Goal: Task Accomplishment & Management: Use online tool/utility

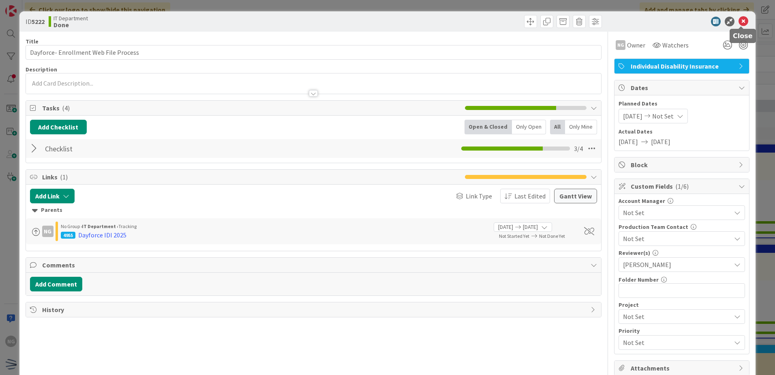
click at [739, 21] on icon at bounding box center [744, 22] width 10 height 10
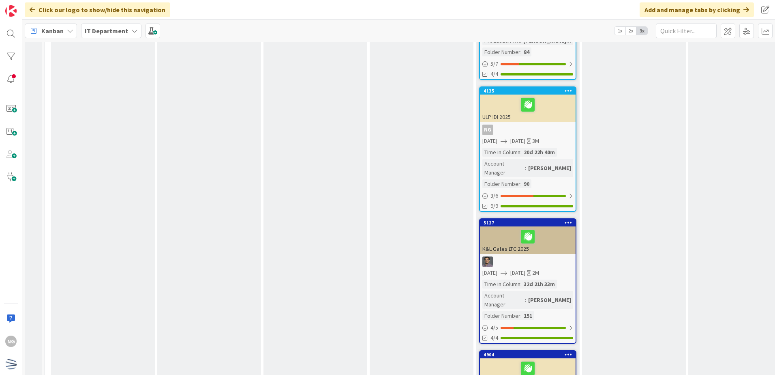
scroll to position [973, 0]
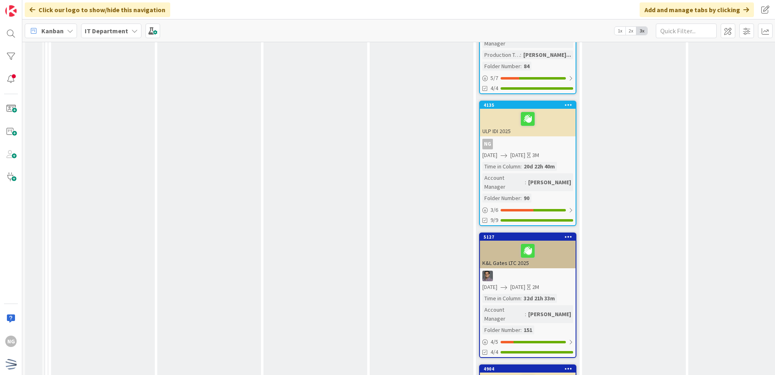
click at [554, 109] on div "ULP IDI 2025" at bounding box center [528, 123] width 96 height 28
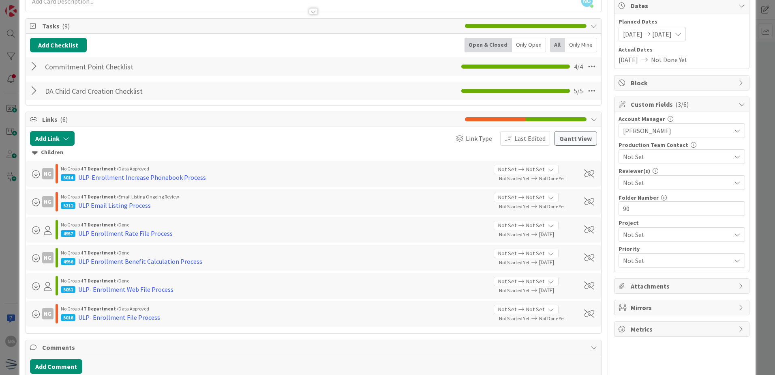
scroll to position [43, 0]
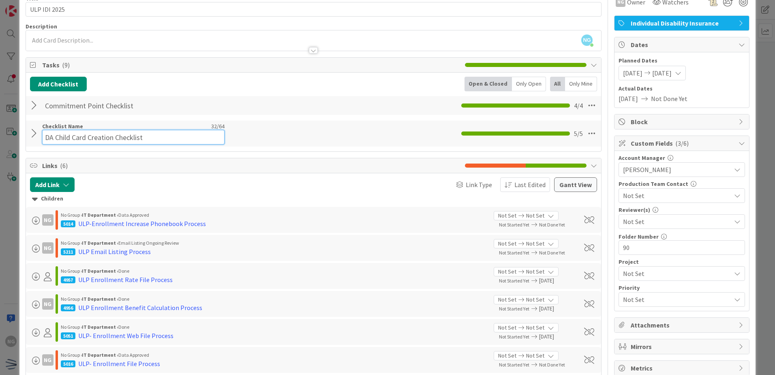
click at [52, 135] on input "DA Child Card Creation Checklist" at bounding box center [133, 137] width 183 height 15
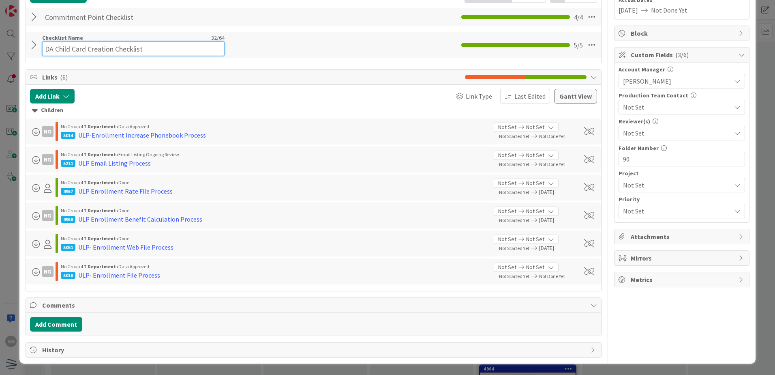
scroll to position [10, 0]
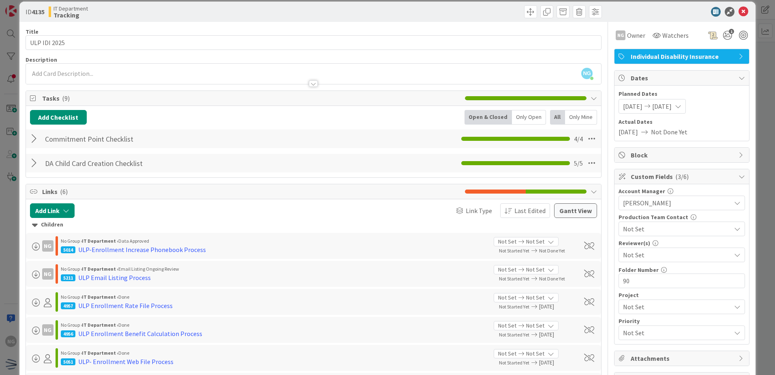
click at [36, 135] on div at bounding box center [35, 138] width 11 height 15
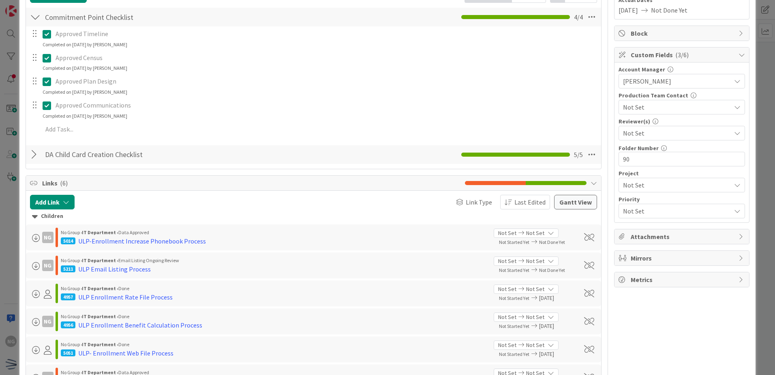
scroll to position [172, 0]
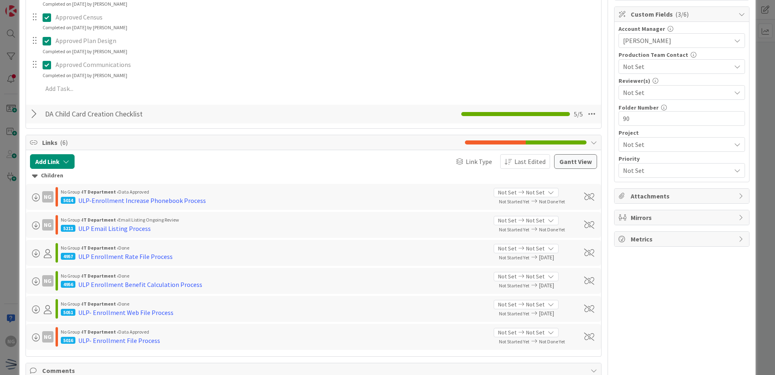
click at [35, 116] on div at bounding box center [35, 114] width 11 height 15
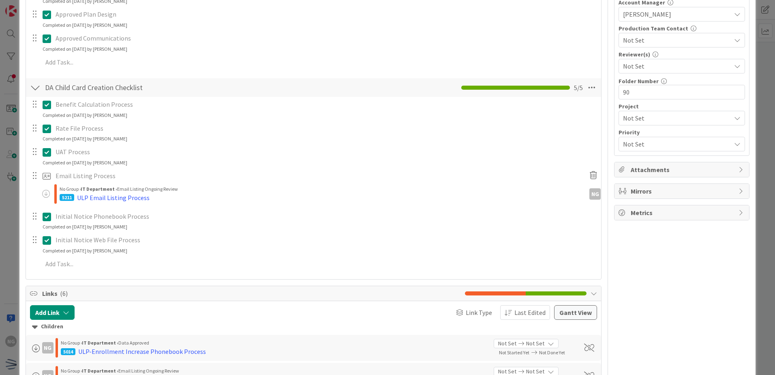
scroll to position [213, 0]
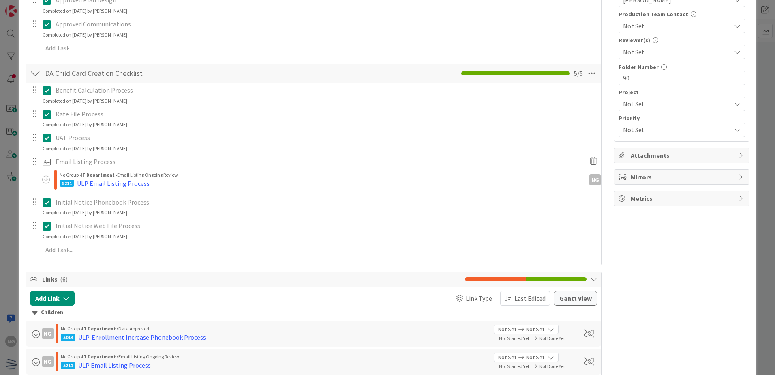
click at [75, 161] on p "Email Listing Process" at bounding box center [319, 161] width 526 height 9
click at [36, 164] on div at bounding box center [35, 161] width 11 height 12
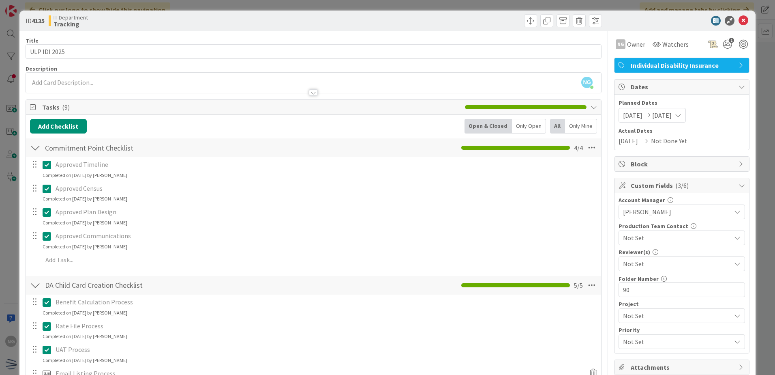
scroll to position [0, 0]
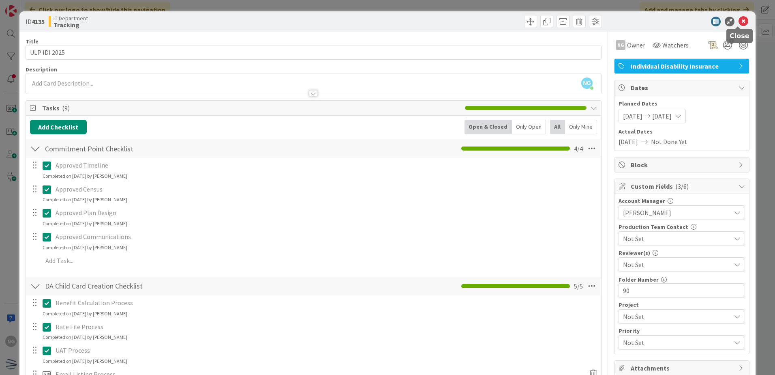
click at [740, 22] on icon at bounding box center [744, 22] width 10 height 10
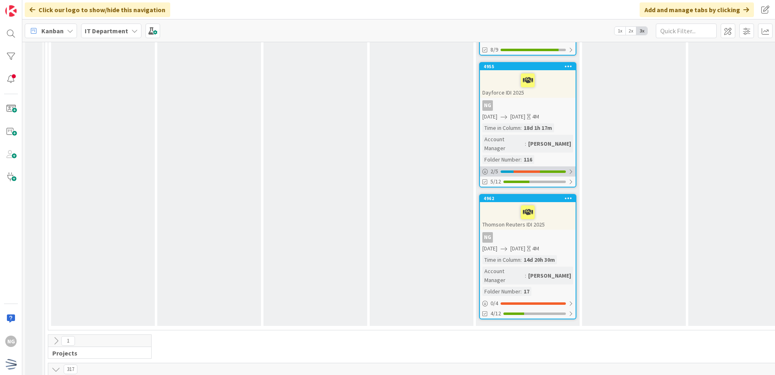
scroll to position [1825, 0]
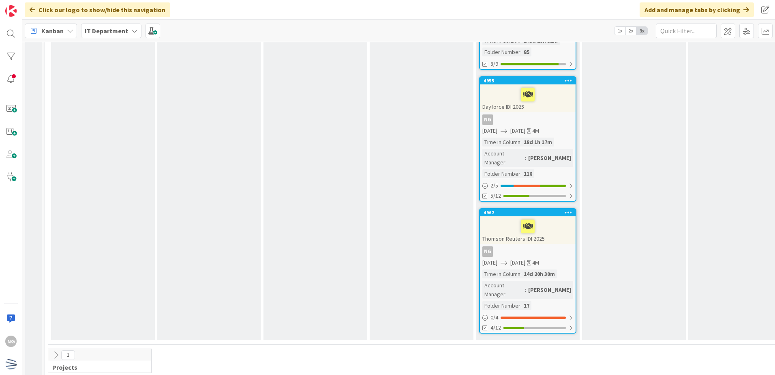
click at [567, 114] on div "NG" at bounding box center [528, 119] width 96 height 11
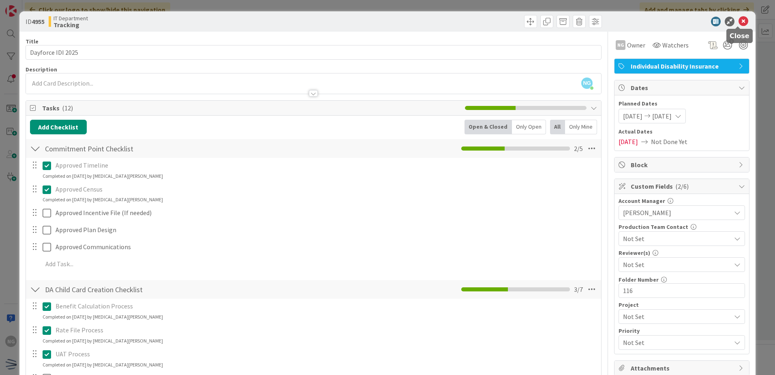
click at [739, 22] on icon at bounding box center [744, 22] width 10 height 10
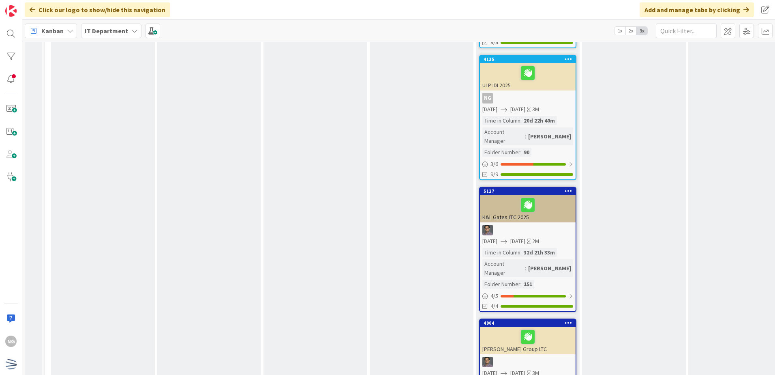
scroll to position [973, 0]
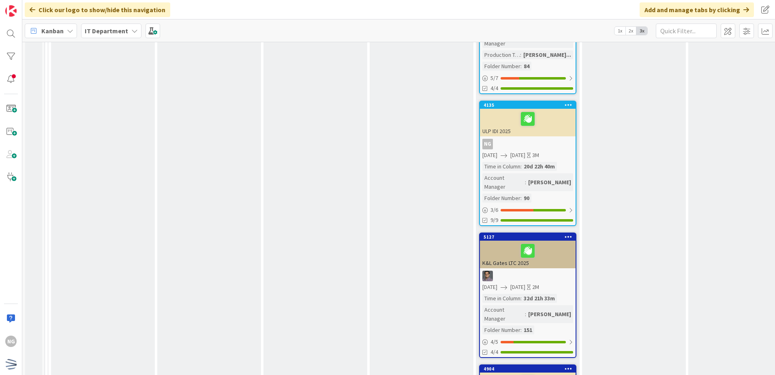
click at [546, 110] on div at bounding box center [528, 118] width 91 height 17
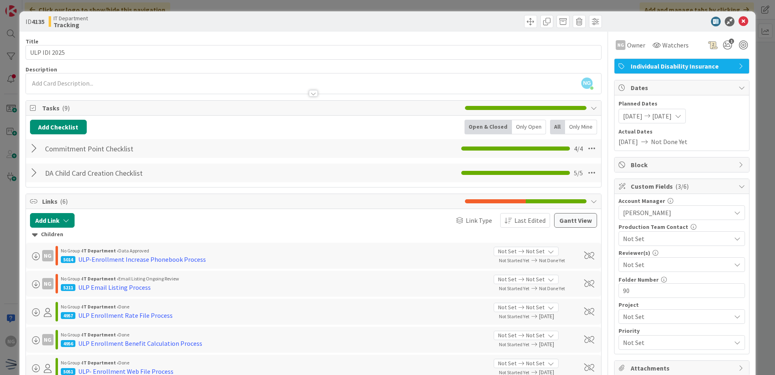
click at [33, 171] on div at bounding box center [35, 172] width 11 height 15
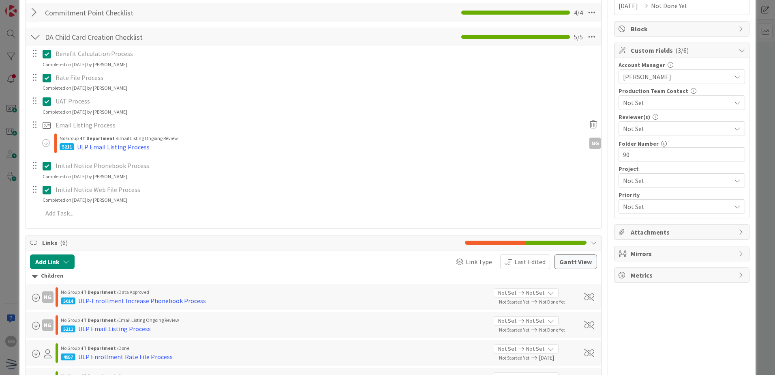
scroll to position [162, 0]
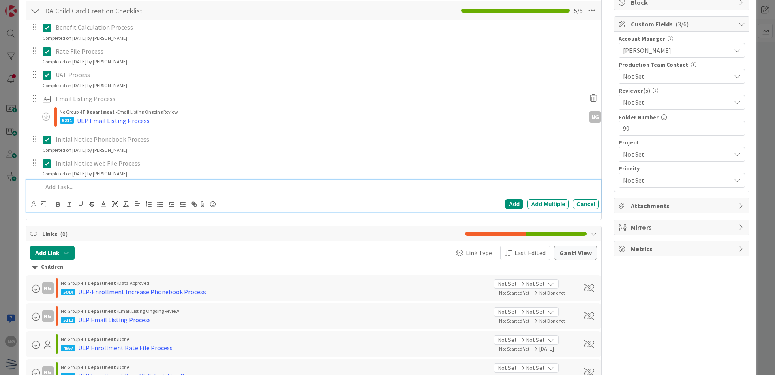
click at [62, 188] on p at bounding box center [319, 186] width 553 height 9
click at [97, 185] on p at bounding box center [319, 186] width 553 height 9
click at [505, 205] on div "Add" at bounding box center [514, 204] width 18 height 10
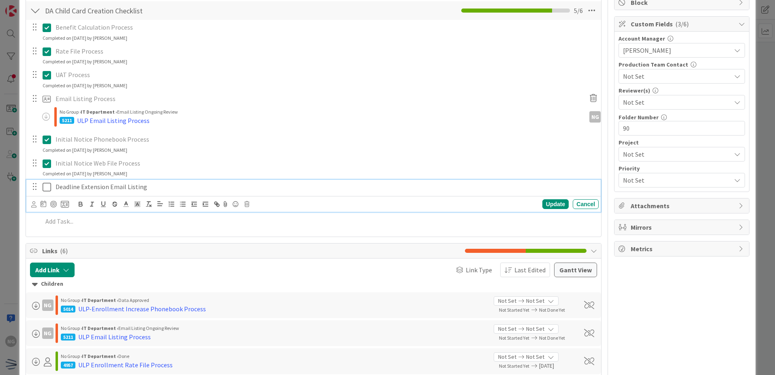
click at [64, 186] on p "Deadline Extension Email Listing" at bounding box center [326, 186] width 540 height 9
click at [64, 206] on icon at bounding box center [65, 203] width 8 height 7
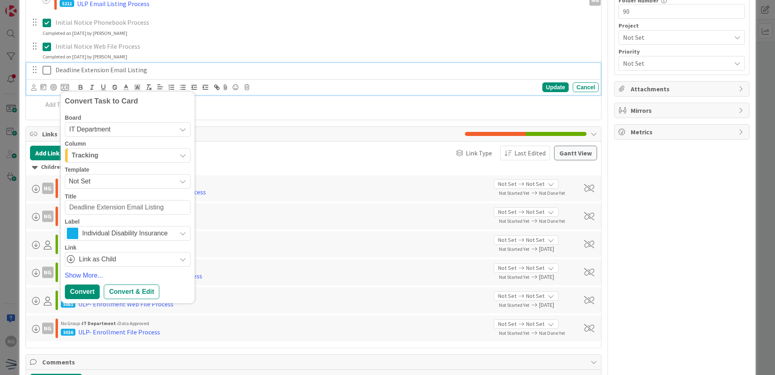
scroll to position [284, 0]
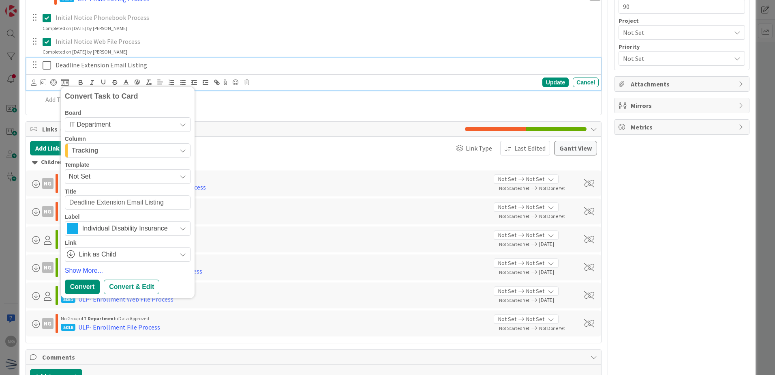
click at [127, 152] on div "Tracking" at bounding box center [123, 150] width 107 height 13
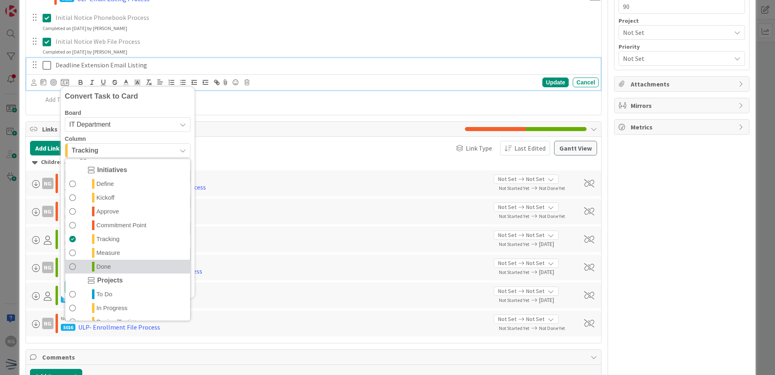
scroll to position [41, 0]
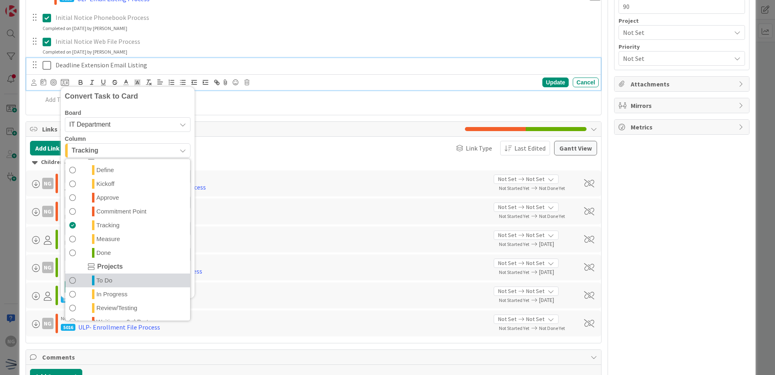
click at [116, 282] on link "To Do" at bounding box center [127, 280] width 125 height 14
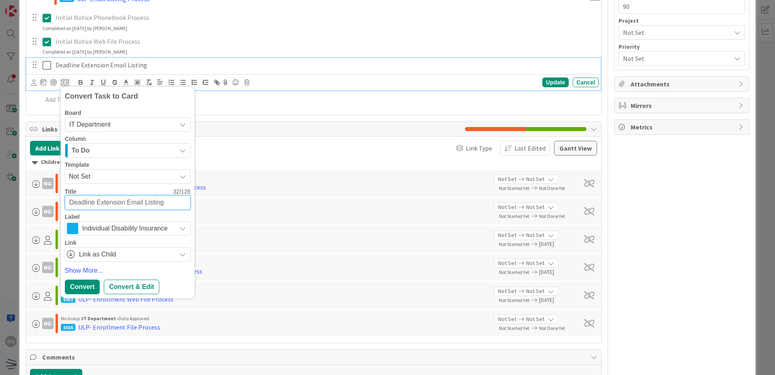
click at [122, 125] on span "IT Department" at bounding box center [120, 124] width 103 height 11
click at [105, 204] on textarea "Deadline Extension Email Listing" at bounding box center [128, 202] width 126 height 15
click at [69, 203] on textarea "Deadline Extension Email Listing" at bounding box center [128, 202] width 126 height 15
type textarea "x"
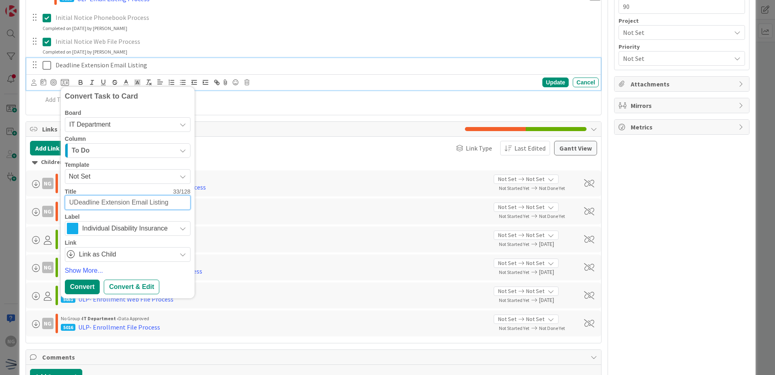
type textarea "ULDeadline Extension Email Listing"
type textarea "x"
type textarea "ULPDeadline Extension Email Listing"
type textarea "x"
type textarea "ULP Deadline Extension Email Listing"
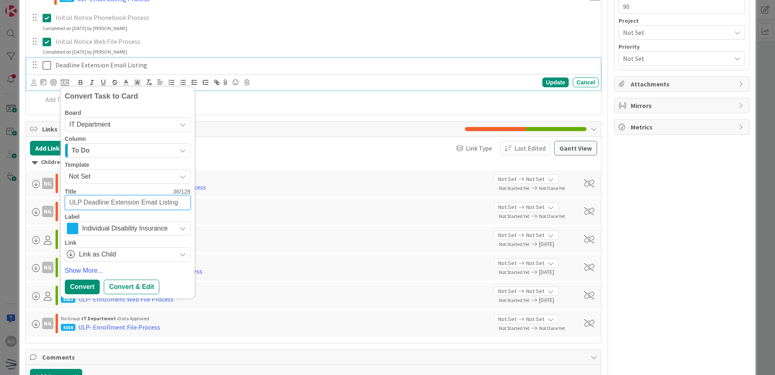
type textarea "x"
type textarea "ULPDeadline Extension Email Listing"
type textarea "x"
type textarea "ULP-Deadline Extension Email Listing"
type textarea "x"
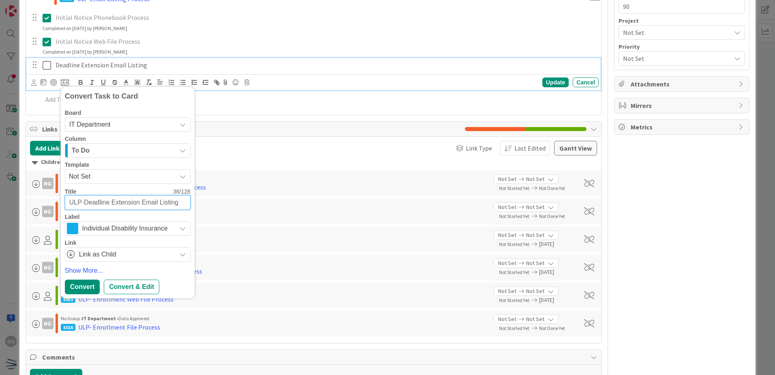
type textarea "ULP- Deadline Extension Email Listing"
type textarea "x"
click at [116, 255] on span "Link as Child" at bounding box center [125, 254] width 93 height 11
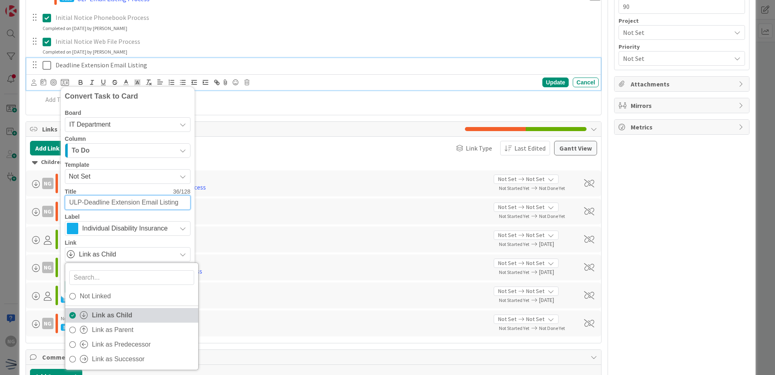
click at [129, 315] on span "Link as Child" at bounding box center [143, 315] width 102 height 12
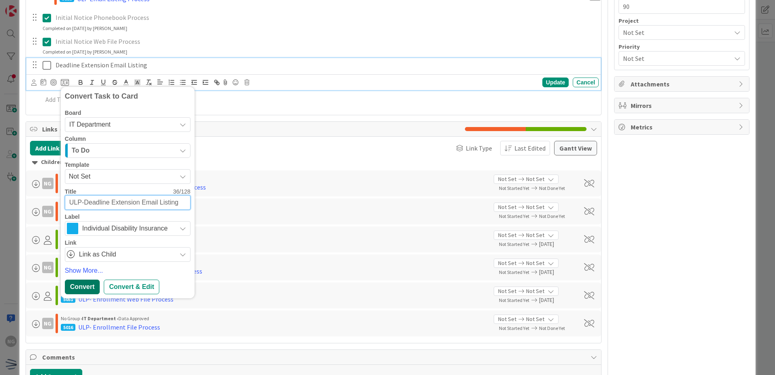
type textarea "ULP-Deadline Extension Email Listing"
click at [92, 286] on div "Convert" at bounding box center [82, 286] width 35 height 15
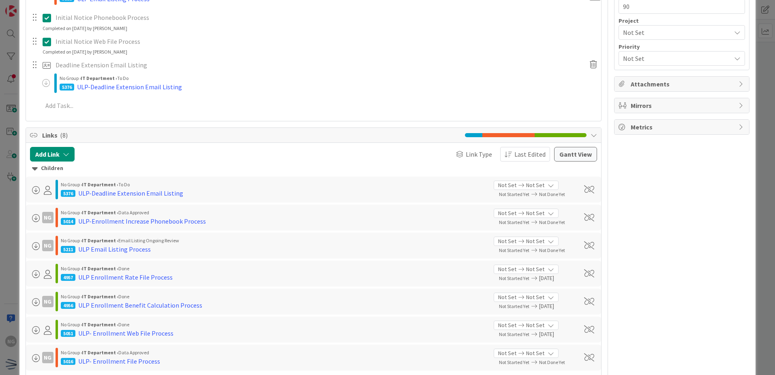
type textarea "x"
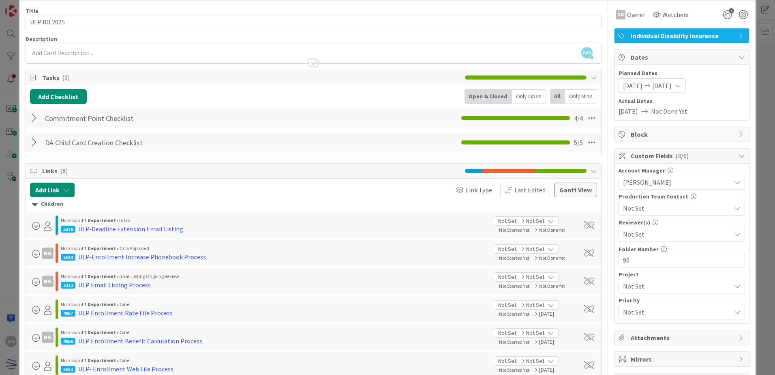
scroll to position [0, 0]
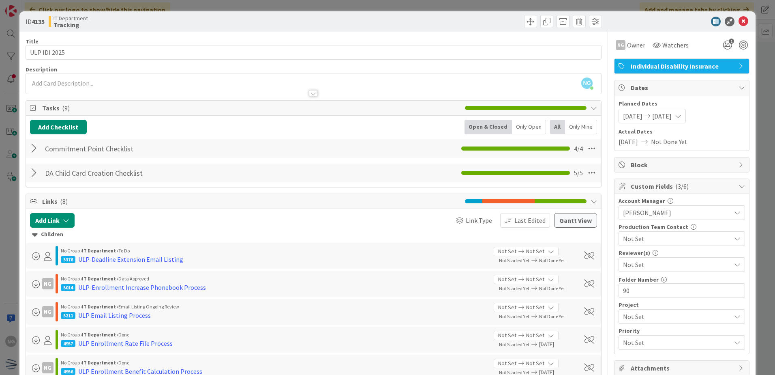
click at [38, 170] on div at bounding box center [35, 172] width 11 height 15
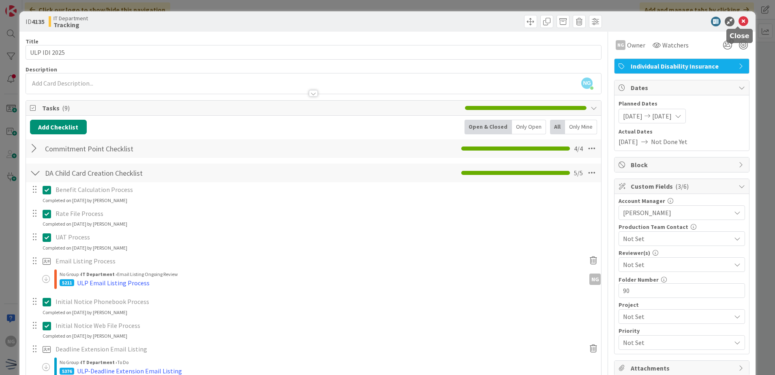
click at [743, 20] on icon at bounding box center [744, 22] width 10 height 10
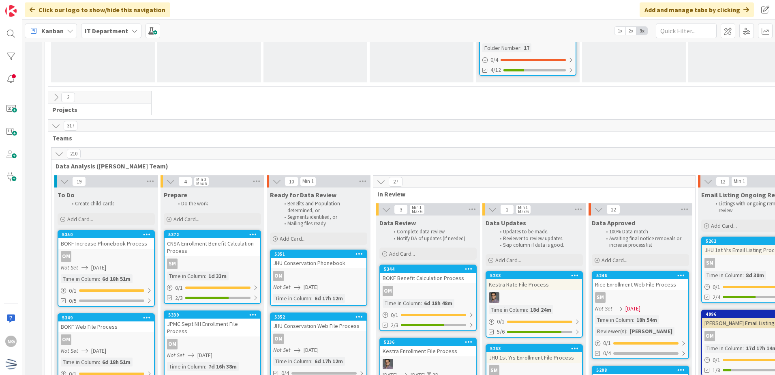
scroll to position [2028, 0]
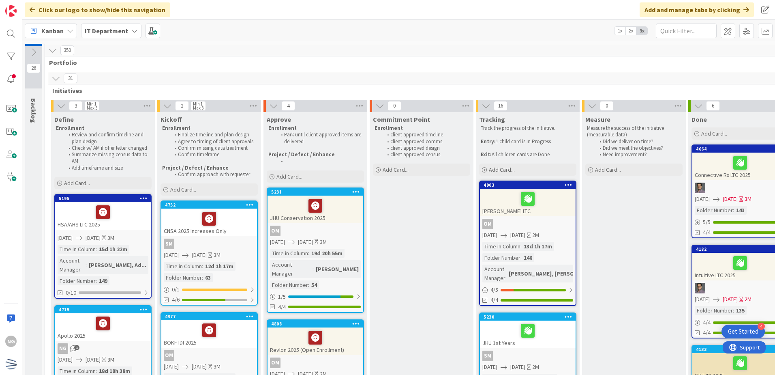
click at [29, 112] on div "Backlog" at bounding box center [34, 110] width 19 height 33
click at [32, 112] on span "Backlog" at bounding box center [34, 110] width 8 height 25
click at [31, 52] on icon at bounding box center [33, 52] width 9 height 9
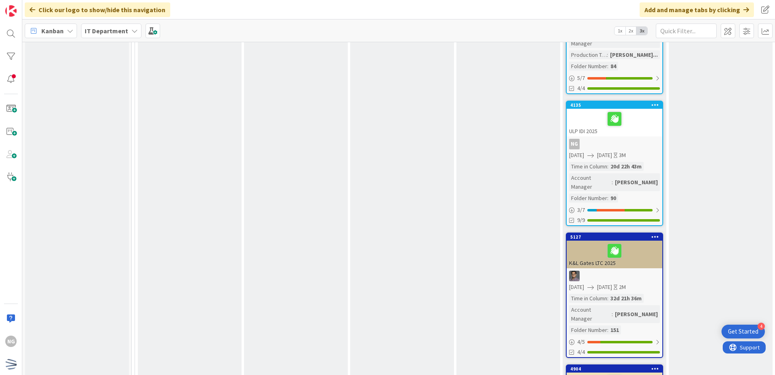
scroll to position [892, 0]
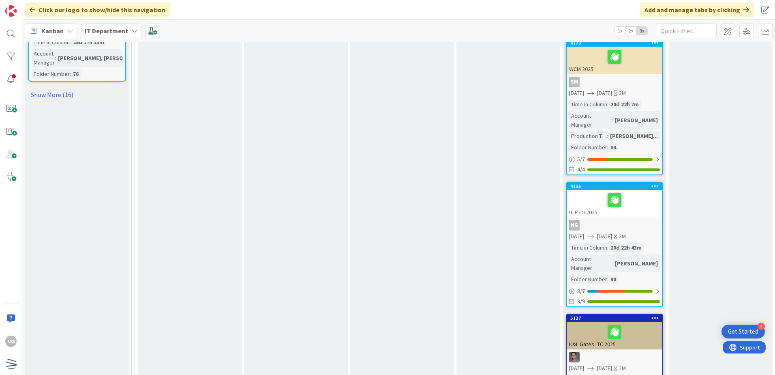
click at [642, 191] on div at bounding box center [614, 199] width 91 height 17
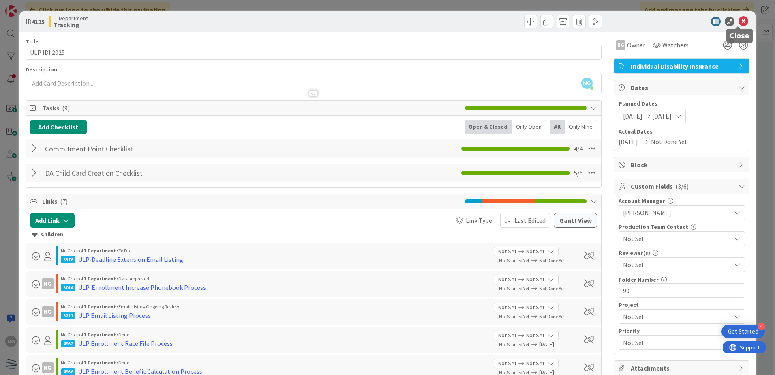
click at [739, 21] on icon at bounding box center [744, 22] width 10 height 10
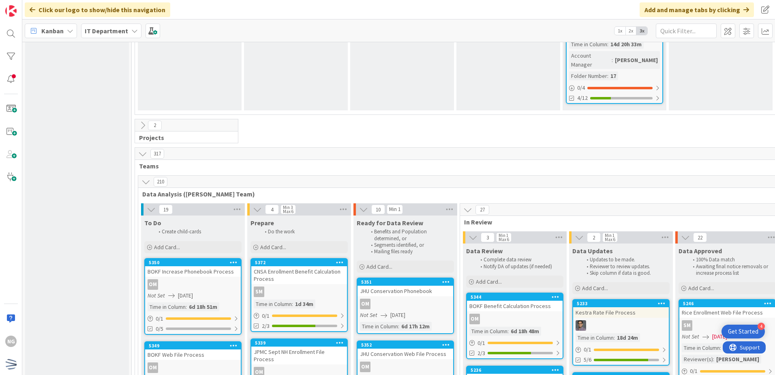
scroll to position [2068, 0]
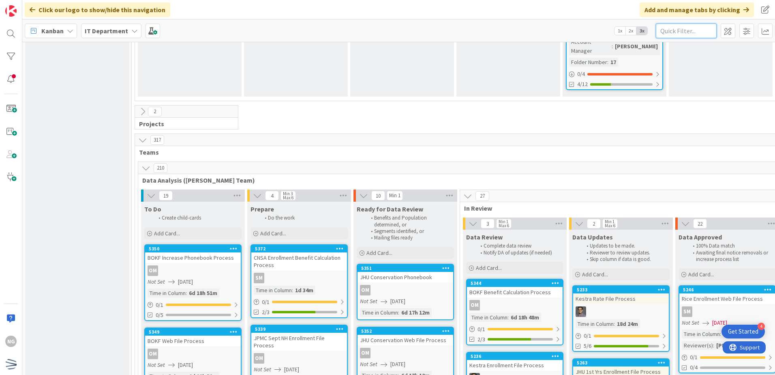
click at [683, 33] on input "text" at bounding box center [686, 31] width 61 height 15
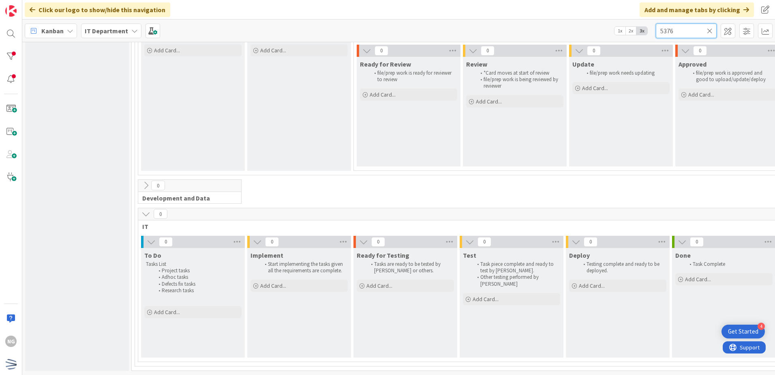
scroll to position [0, 0]
type input "5376"
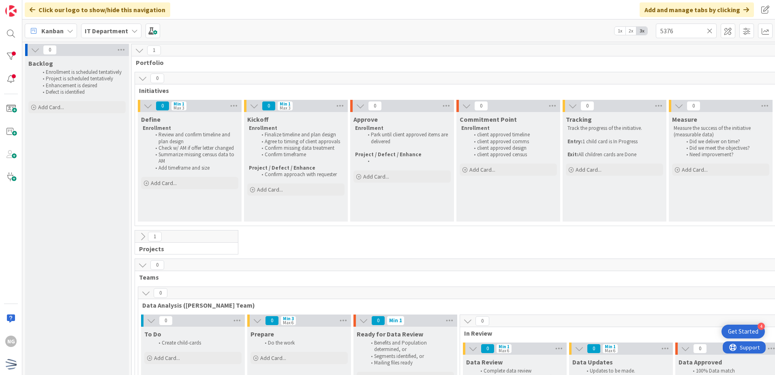
click at [141, 78] on icon at bounding box center [142, 78] width 9 height 9
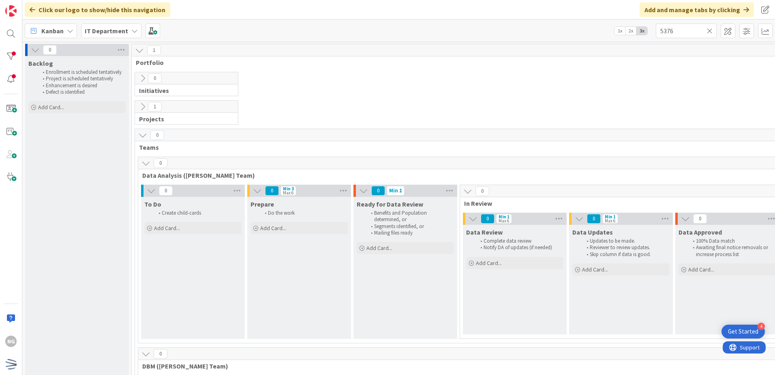
click at [141, 78] on icon at bounding box center [142, 78] width 9 height 9
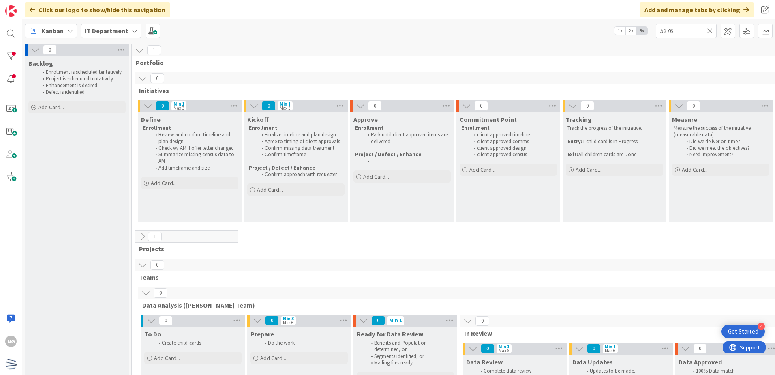
click at [32, 49] on icon at bounding box center [35, 49] width 9 height 9
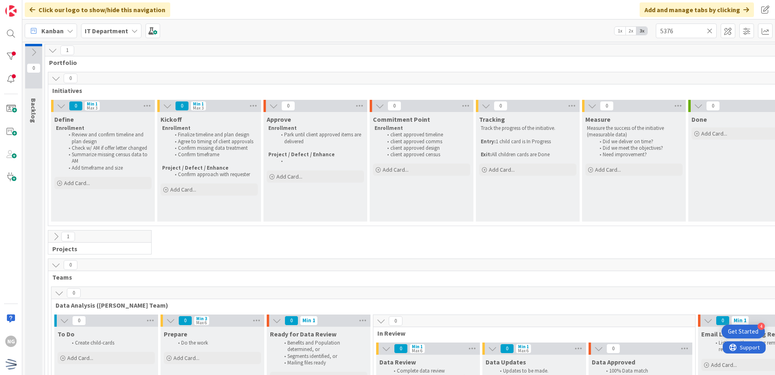
click at [711, 31] on icon at bounding box center [710, 30] width 6 height 7
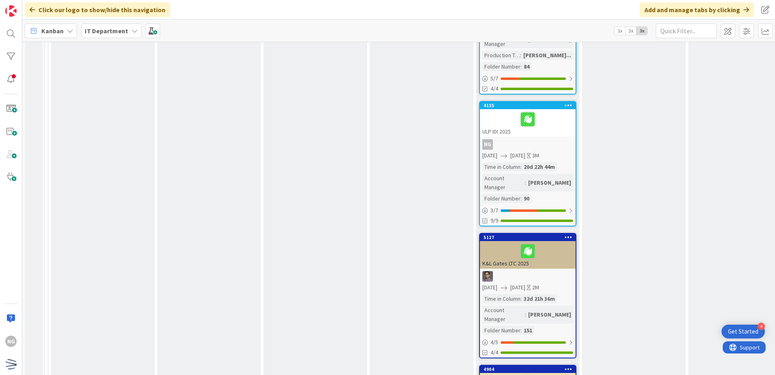
scroll to position [973, 0]
click at [551, 110] on div at bounding box center [528, 118] width 91 height 17
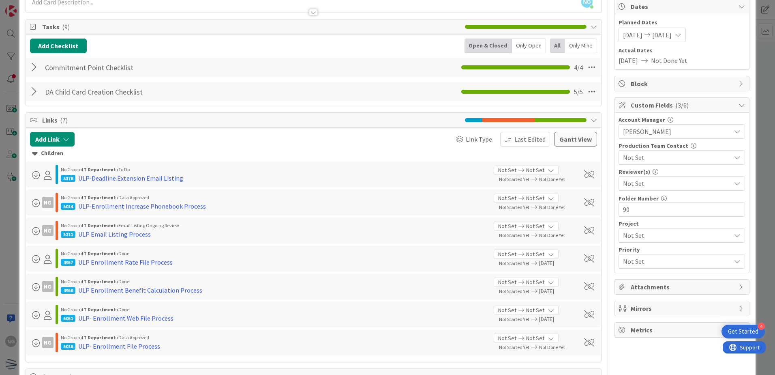
click at [286, 172] on div "No Group › IT Department › To Do" at bounding box center [274, 169] width 427 height 7
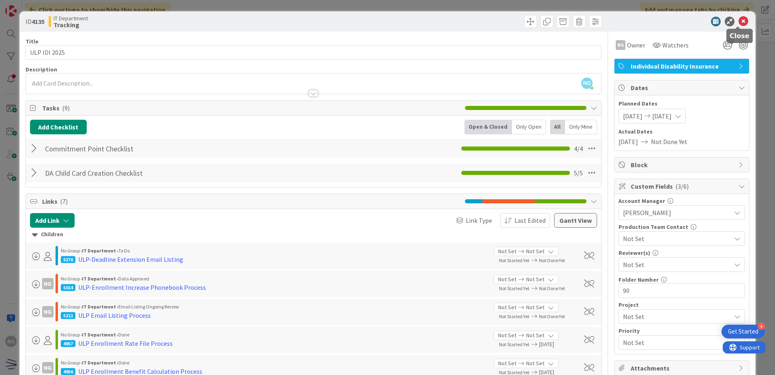
click at [739, 24] on icon at bounding box center [744, 22] width 10 height 10
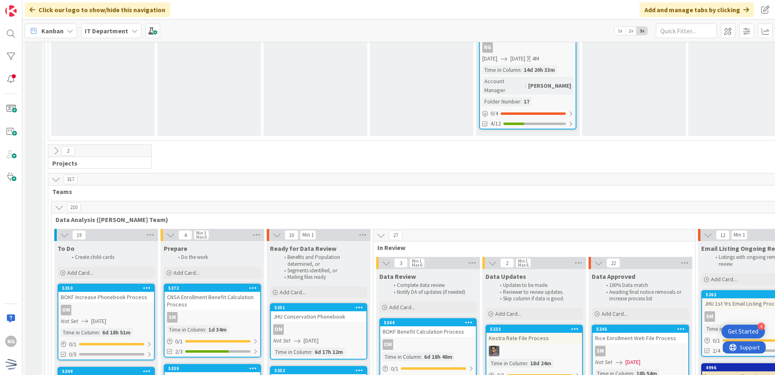
scroll to position [2068, 0]
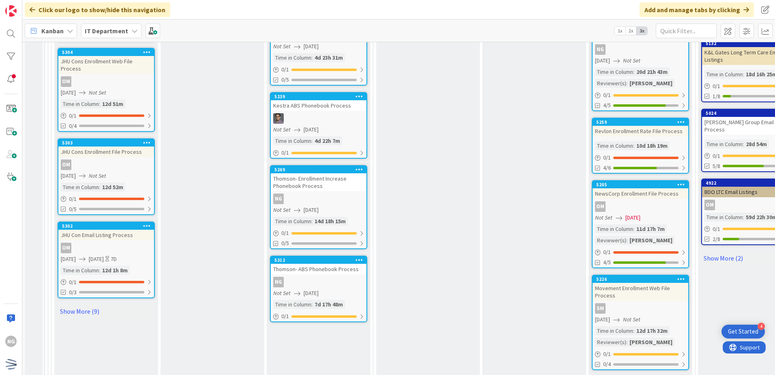
scroll to position [2879, 0]
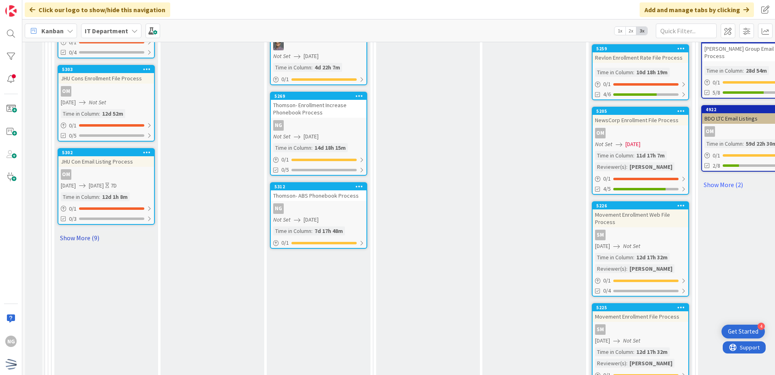
click at [87, 231] on link "Show More (9)" at bounding box center [106, 237] width 97 height 13
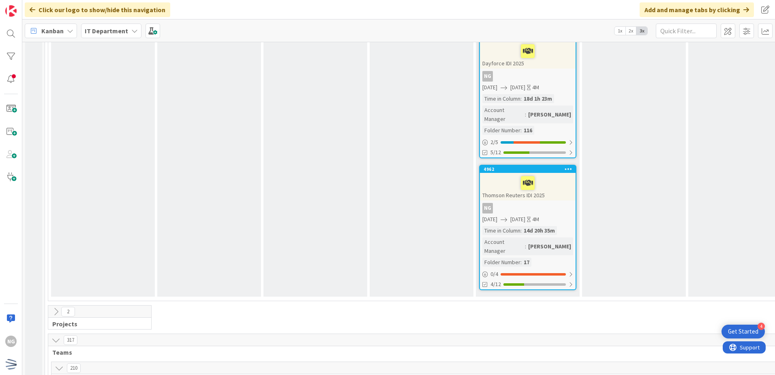
scroll to position [1866, 0]
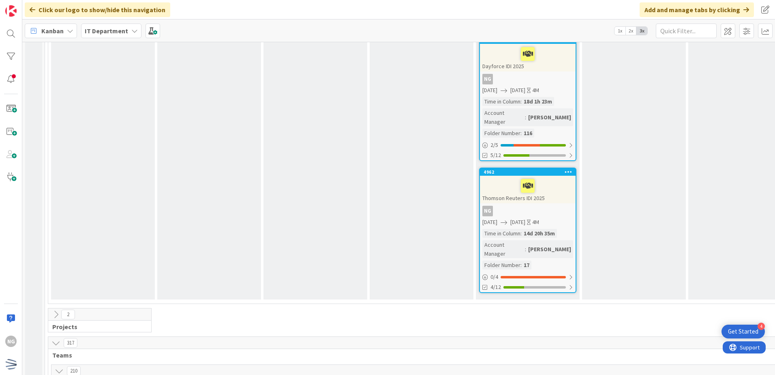
click at [57, 310] on icon at bounding box center [56, 314] width 9 height 9
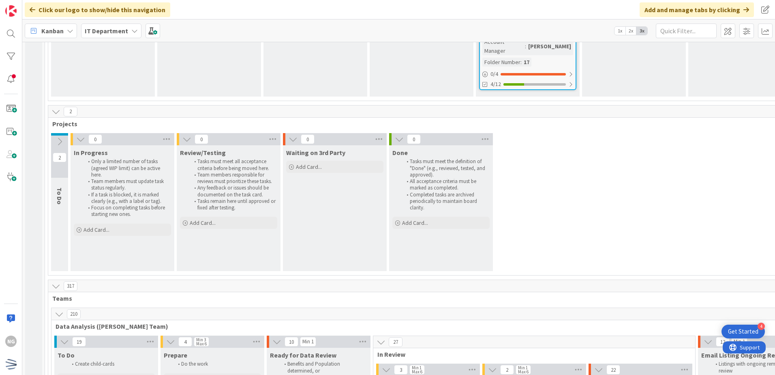
click at [60, 281] on icon at bounding box center [56, 285] width 9 height 9
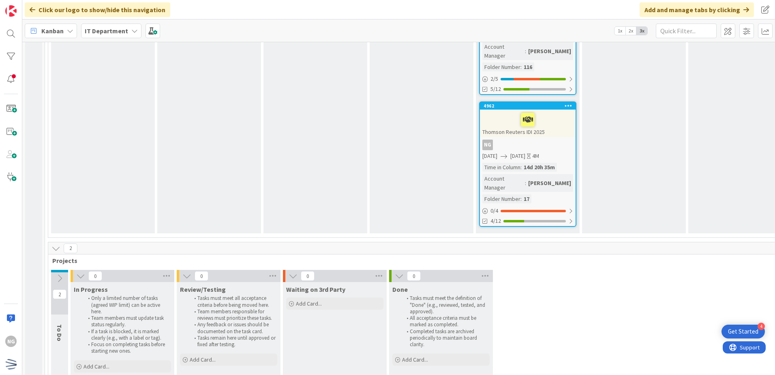
click at [56, 244] on icon at bounding box center [56, 248] width 9 height 9
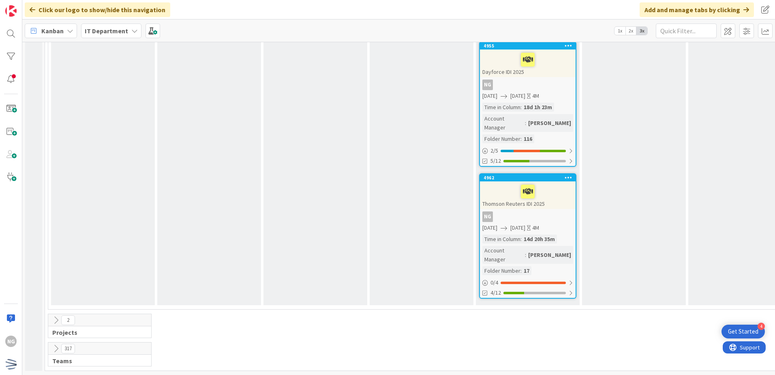
scroll to position [1786, 0]
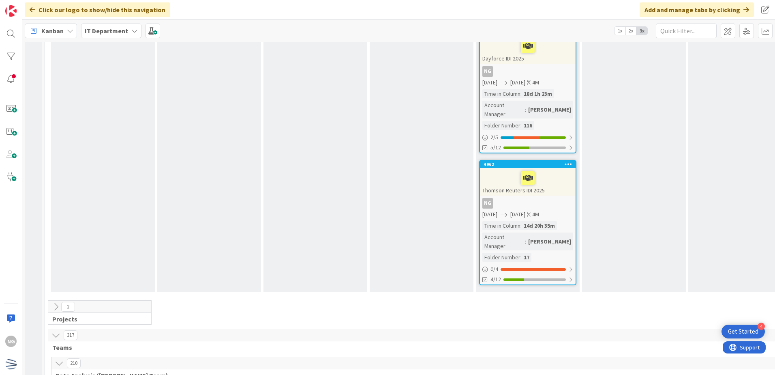
scroll to position [1988, 0]
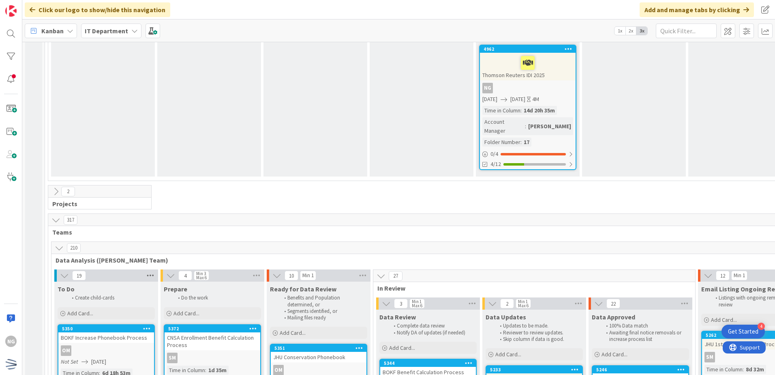
click at [153, 269] on icon at bounding box center [150, 275] width 11 height 12
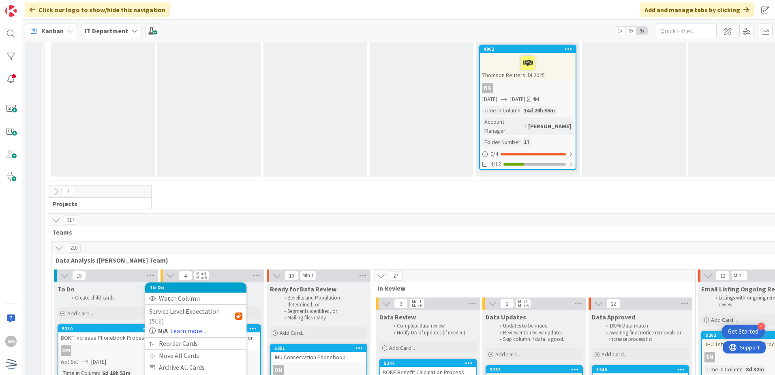
click at [533, 228] on span "Teams" at bounding box center [478, 232] width 852 height 8
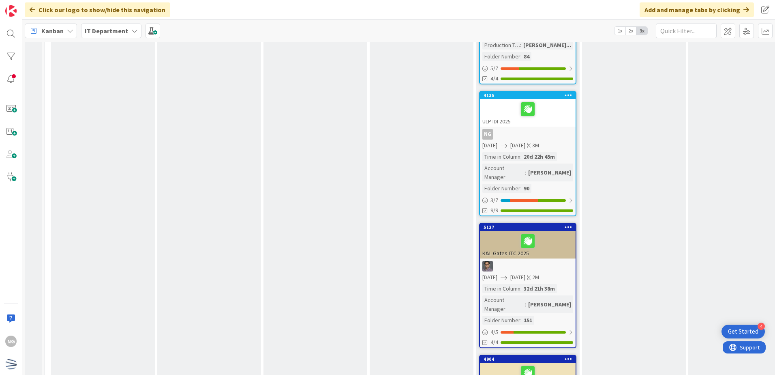
scroll to position [934, 0]
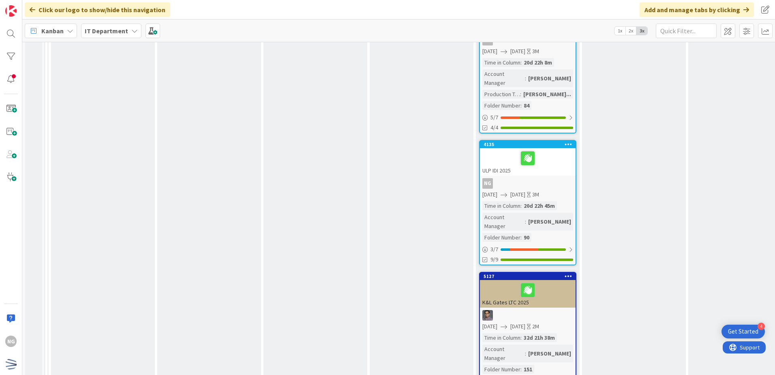
click at [557, 150] on div at bounding box center [528, 158] width 91 height 17
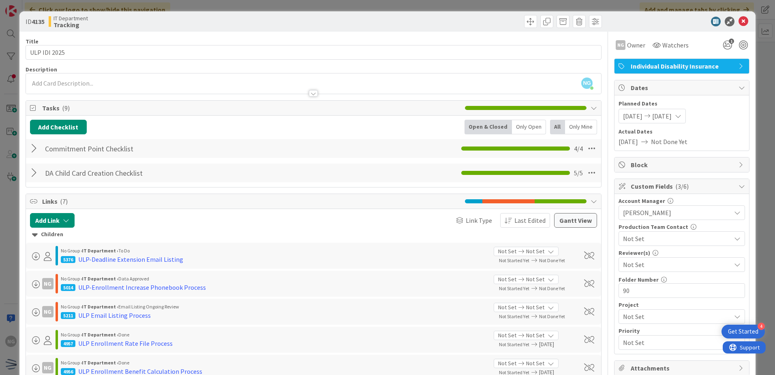
click at [210, 263] on div "5376 ULP-Deadline Extension Email Listing" at bounding box center [274, 259] width 427 height 10
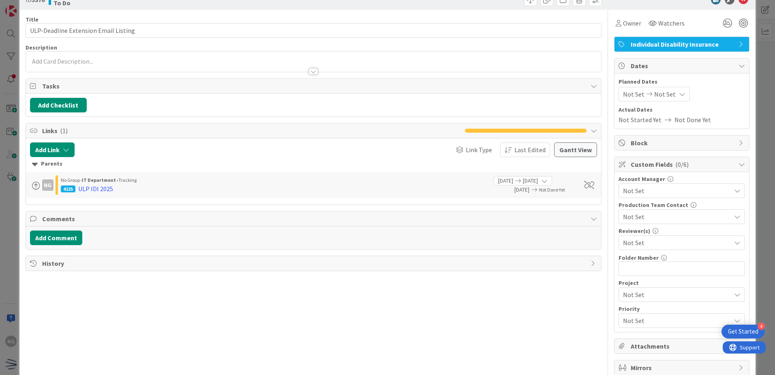
scroll to position [41, 0]
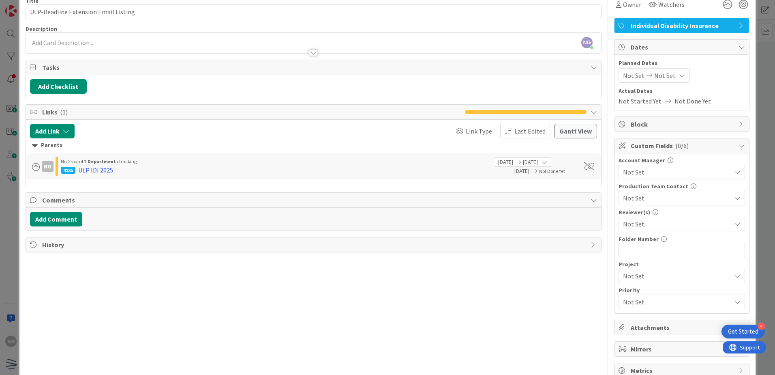
click at [185, 165] on div "No Group › IT Department › Tracking" at bounding box center [274, 161] width 427 height 7
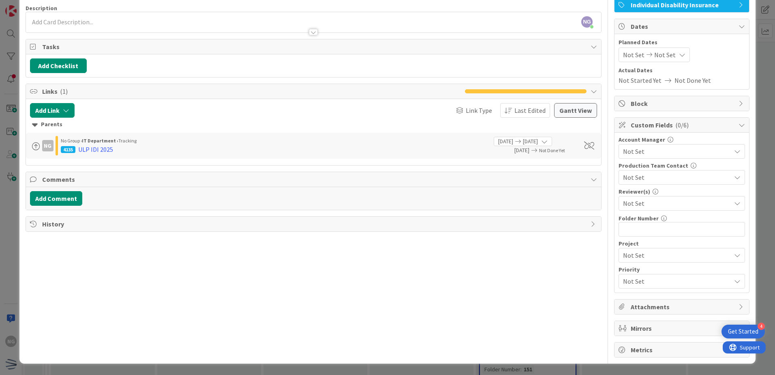
scroll to position [0, 0]
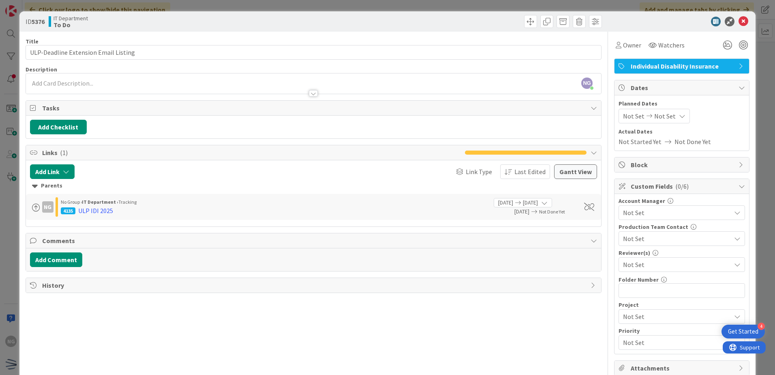
click at [41, 105] on div "Tasks" at bounding box center [313, 108] width 575 height 15
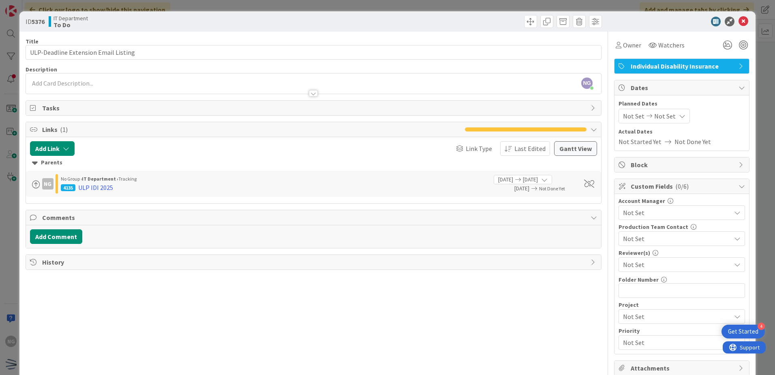
click at [59, 133] on span "Links ( 1 )" at bounding box center [251, 130] width 419 height 10
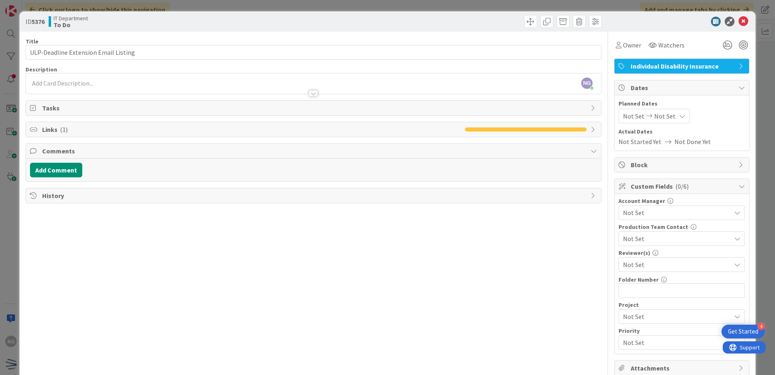
click at [62, 129] on span "( 1 )" at bounding box center [64, 129] width 8 height 8
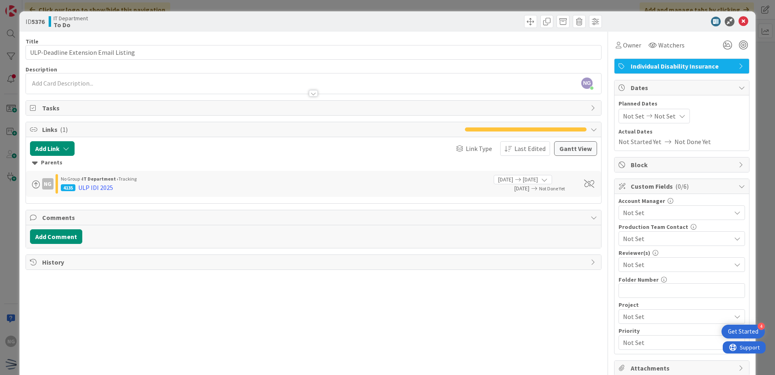
click at [37, 165] on icon at bounding box center [35, 162] width 6 height 9
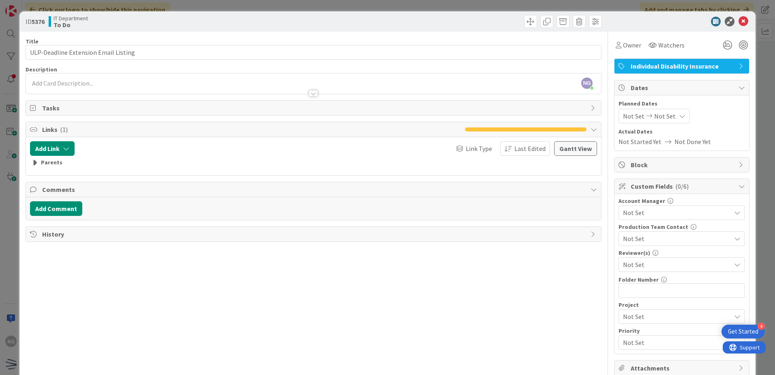
click at [37, 165] on icon at bounding box center [35, 162] width 6 height 9
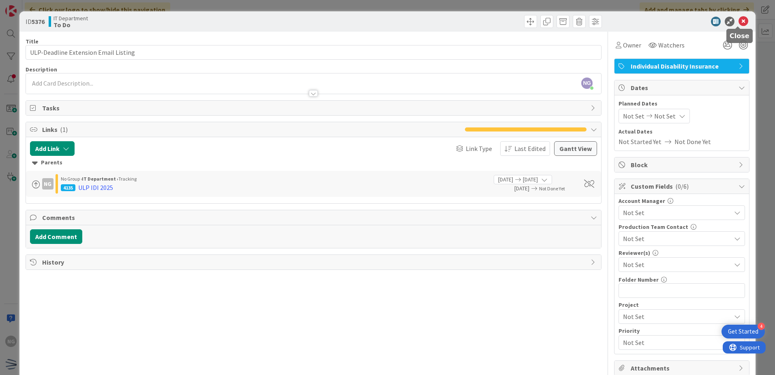
click at [742, 20] on icon at bounding box center [744, 22] width 10 height 10
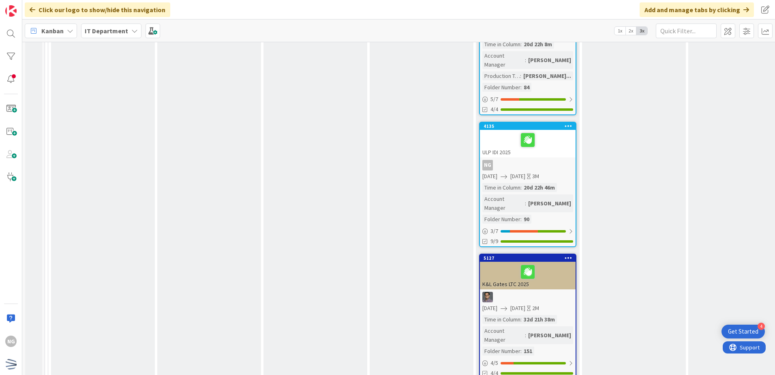
scroll to position [975, 0]
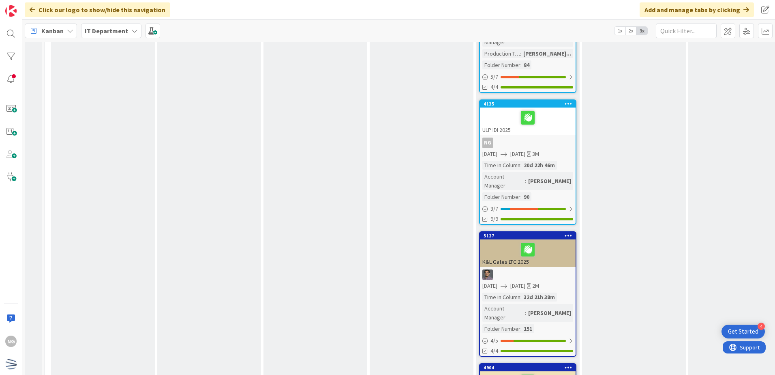
click at [546, 109] on div at bounding box center [528, 117] width 91 height 17
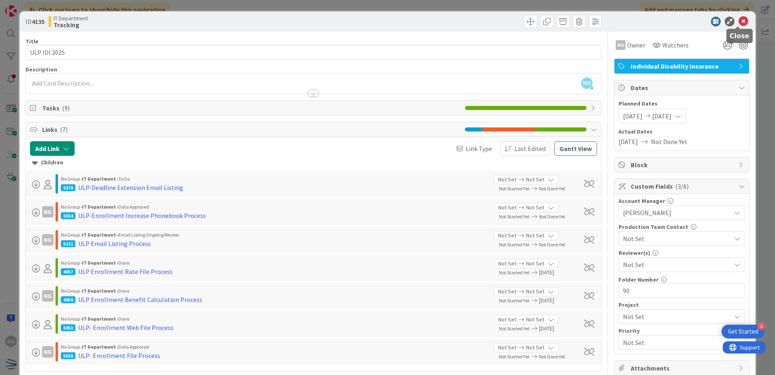
click at [741, 24] on icon at bounding box center [744, 22] width 10 height 10
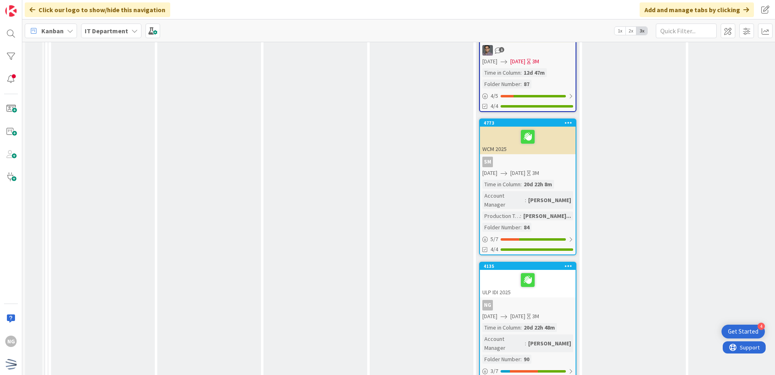
click at [417, 256] on div "Commitment Point Enrollment client approved timeline client approved comms clie…" at bounding box center [422, 326] width 104 height 2053
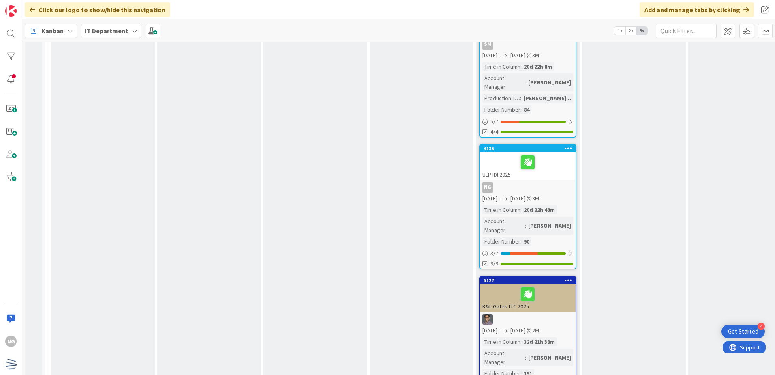
scroll to position [933, 0]
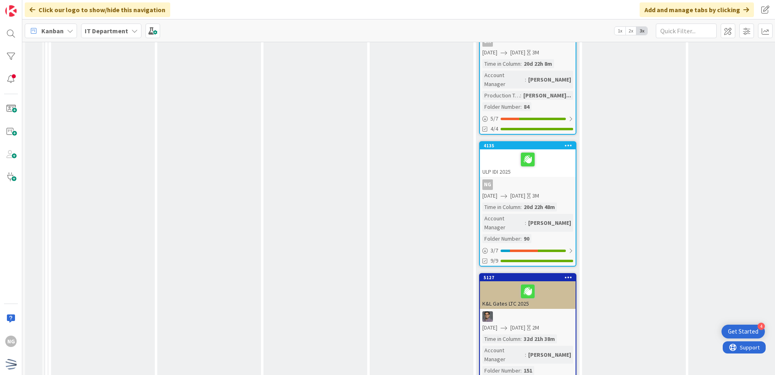
click at [560, 149] on div "ULP IDI 2025" at bounding box center [528, 163] width 96 height 28
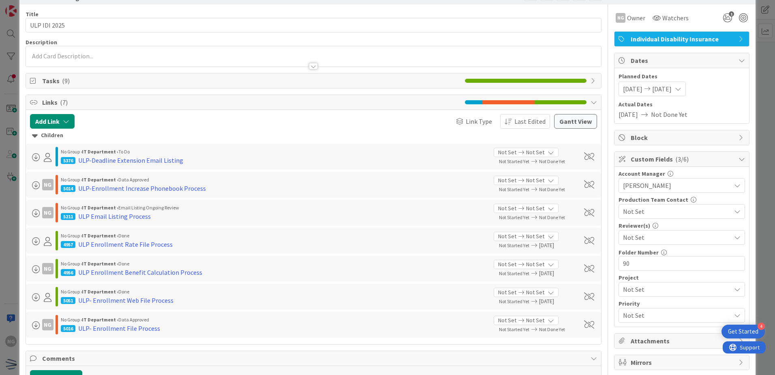
scroll to position [80, 0]
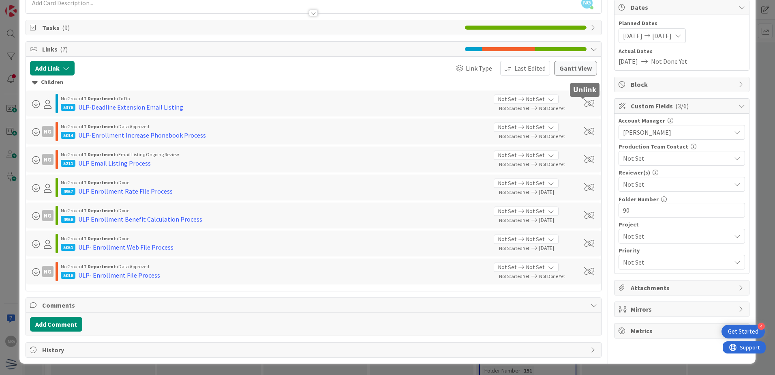
click at [586, 103] on span at bounding box center [589, 103] width 10 height 8
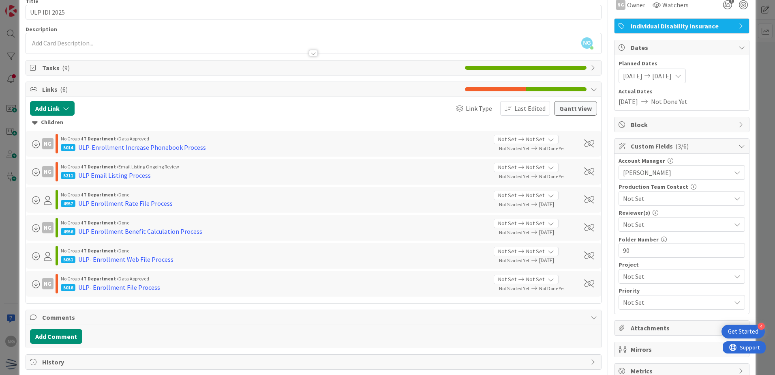
scroll to position [21, 0]
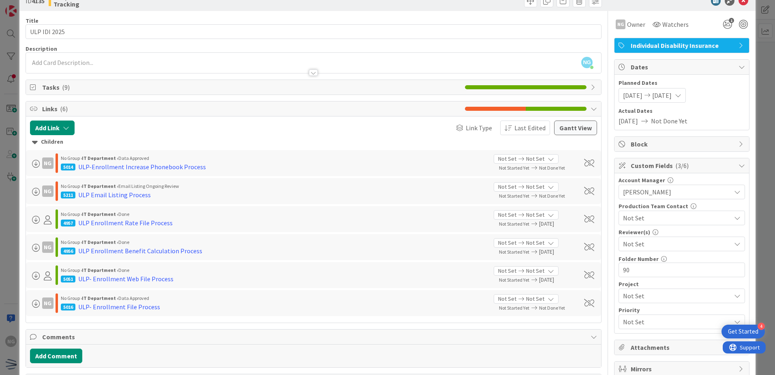
click at [46, 86] on span "Tasks ( 9 )" at bounding box center [251, 87] width 419 height 10
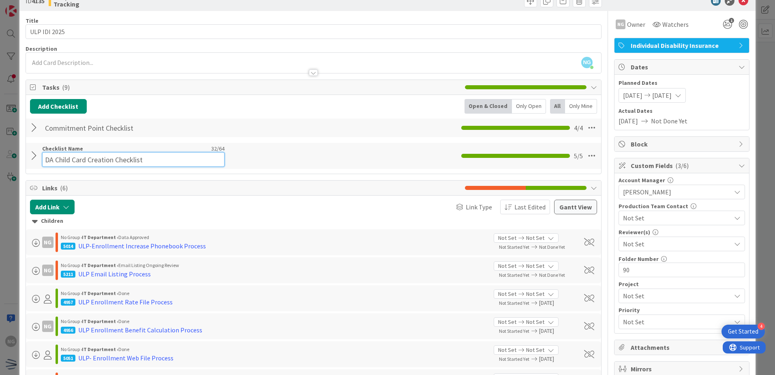
click at [88, 153] on input "DA Child Card Creation Checklist" at bounding box center [133, 159] width 183 height 15
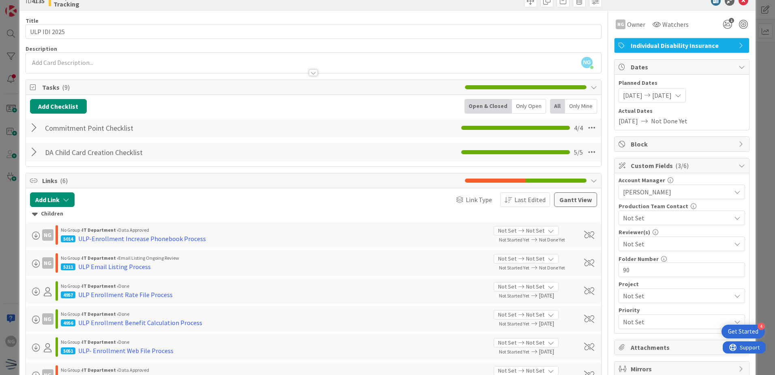
click at [33, 156] on div at bounding box center [35, 152] width 11 height 15
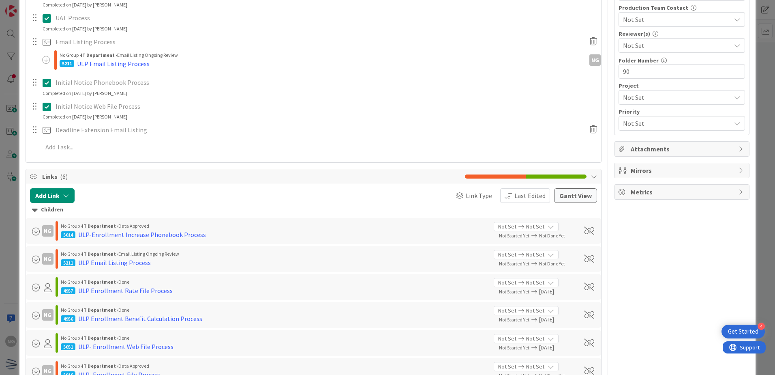
scroll to position [223, 0]
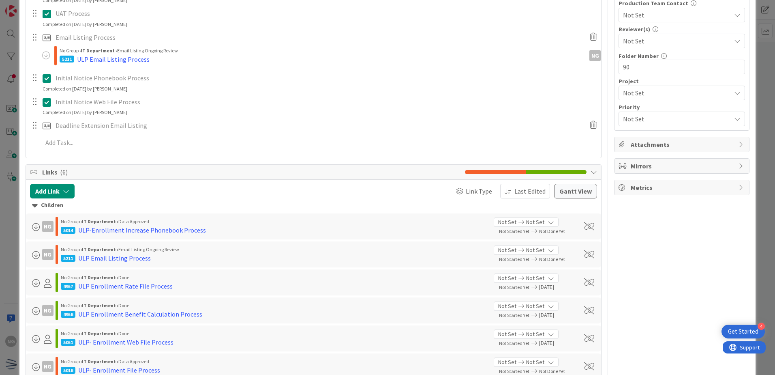
click at [47, 127] on icon at bounding box center [48, 125] width 10 height 13
click at [68, 122] on p "Deadline Extension Email Listing" at bounding box center [319, 125] width 526 height 9
click at [67, 125] on p "Deadline Extension Email Listing" at bounding box center [319, 125] width 526 height 9
click at [586, 122] on icon at bounding box center [593, 124] width 15 height 13
click at [610, 165] on div "Delete" at bounding box center [610, 163] width 30 height 15
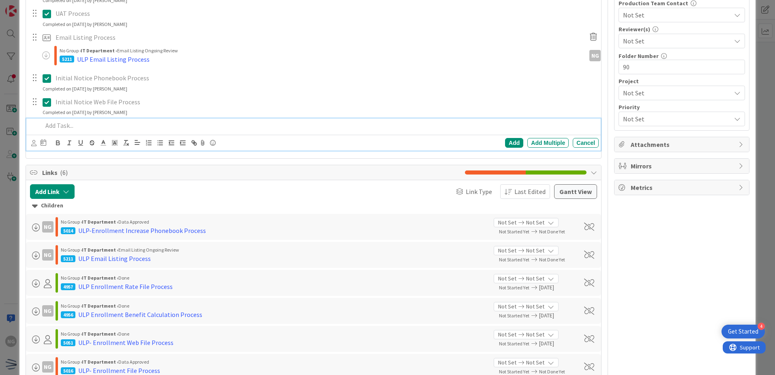
click at [54, 122] on p at bounding box center [319, 125] width 553 height 9
click at [510, 141] on div "Add" at bounding box center [514, 143] width 18 height 10
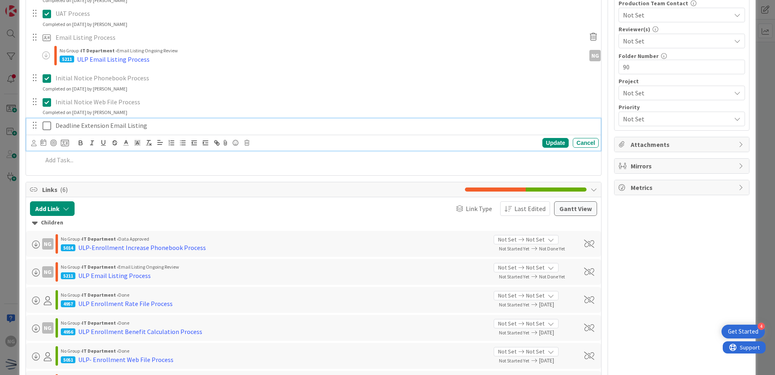
click at [73, 126] on p "Deadline Extension Email Listing" at bounding box center [326, 125] width 540 height 9
click at [68, 143] on icon at bounding box center [65, 142] width 8 height 7
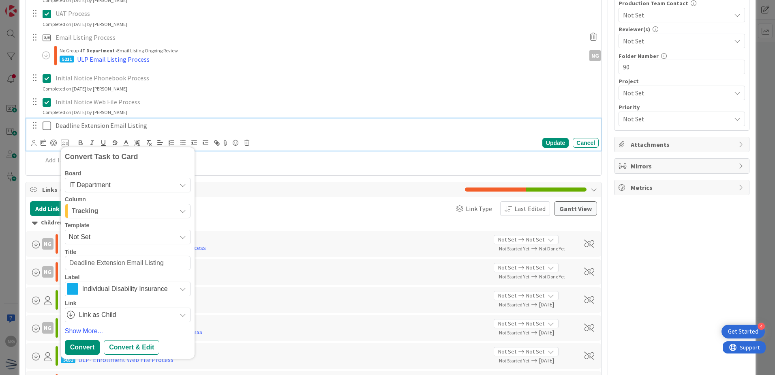
click at [126, 207] on div "Tracking" at bounding box center [123, 210] width 107 height 13
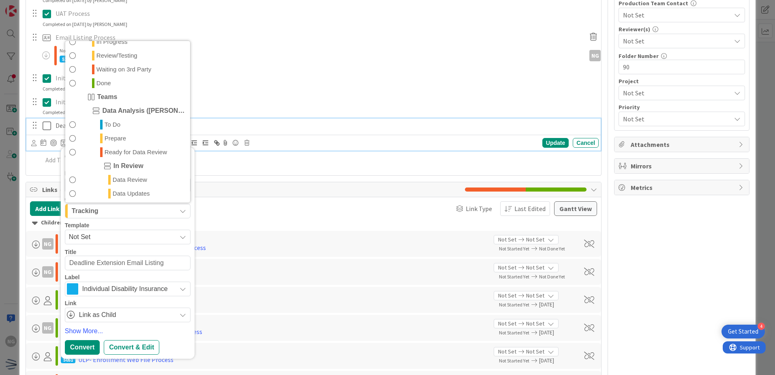
scroll to position [203, 0]
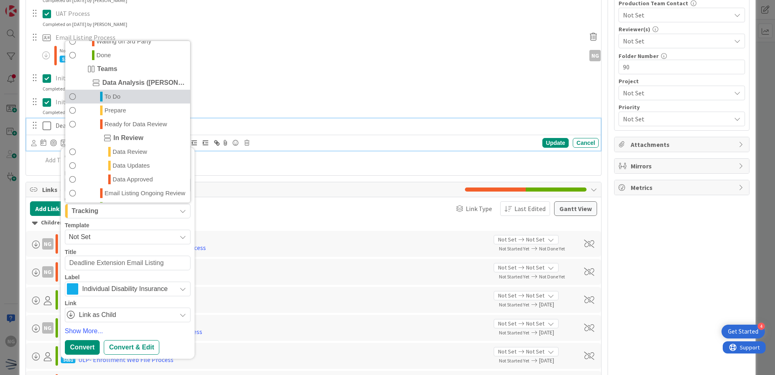
click at [76, 94] on link "To Do" at bounding box center [127, 97] width 125 height 14
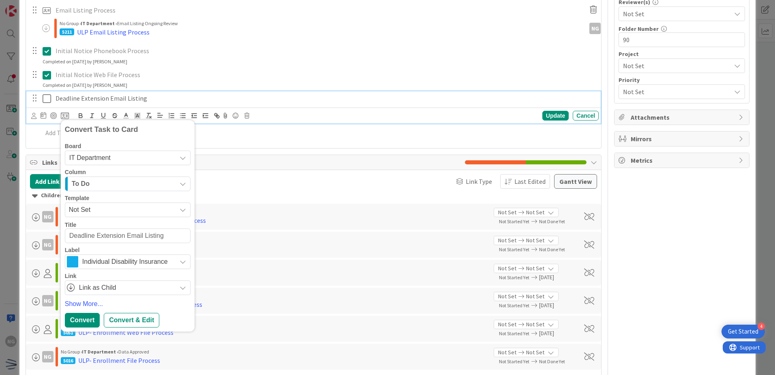
scroll to position [264, 0]
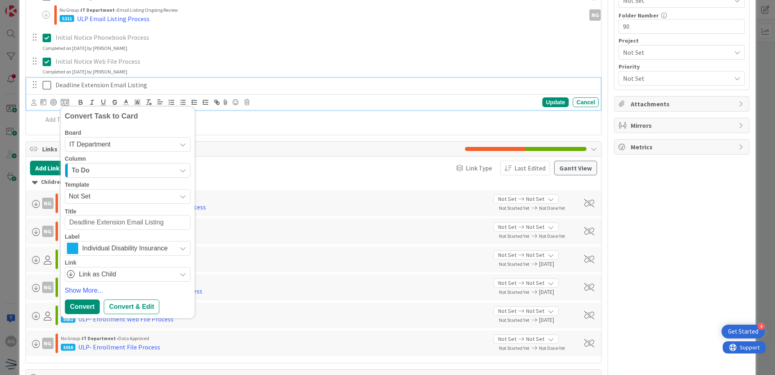
type textarea "x"
type textarea "UDeadline Extension Email Listing"
type textarea "x"
type textarea "ULDeadline Extension Email Listing"
type textarea "x"
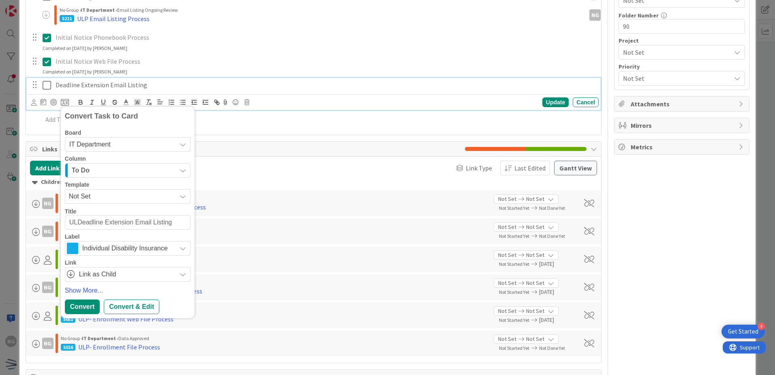
type textarea "ULPDeadline Extension Email Listing"
type textarea "x"
type textarea "ULP-Deadline Extension Email Listing"
type textarea "x"
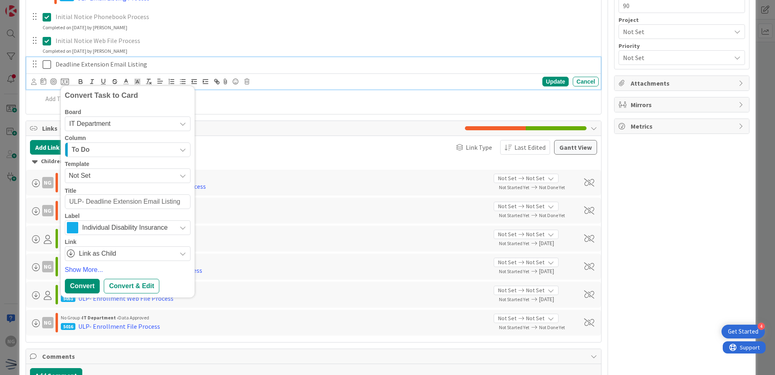
scroll to position [305, 0]
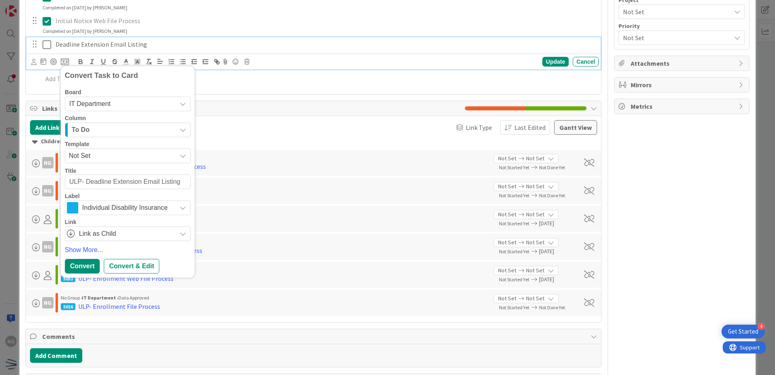
click at [129, 232] on span "Link as Child" at bounding box center [125, 233] width 93 height 11
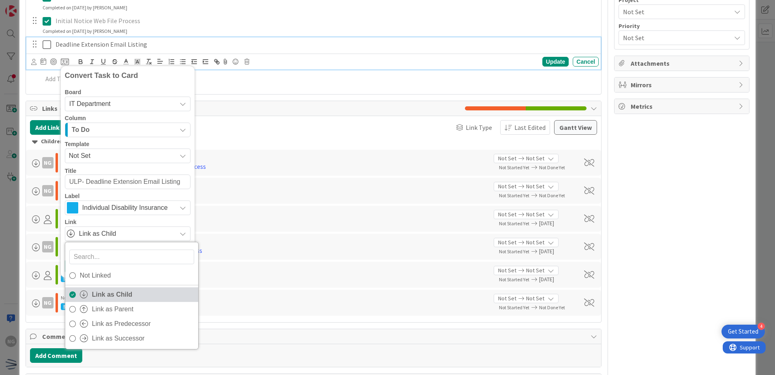
click at [107, 290] on span "Link as Child" at bounding box center [143, 294] width 102 height 12
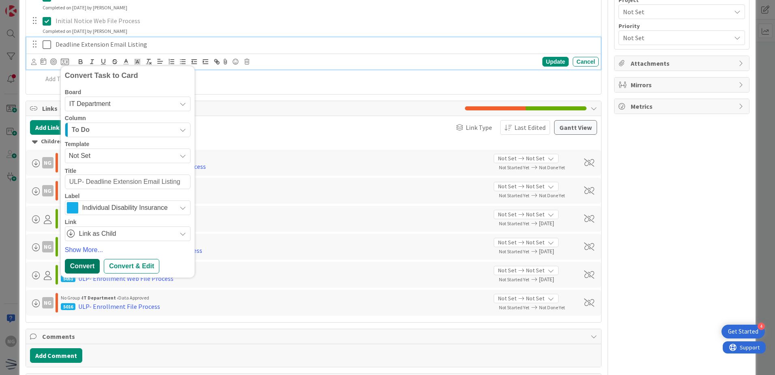
type textarea "ULP- Deadline Extension Email Listing"
click at [90, 264] on div "Convert" at bounding box center [82, 266] width 35 height 15
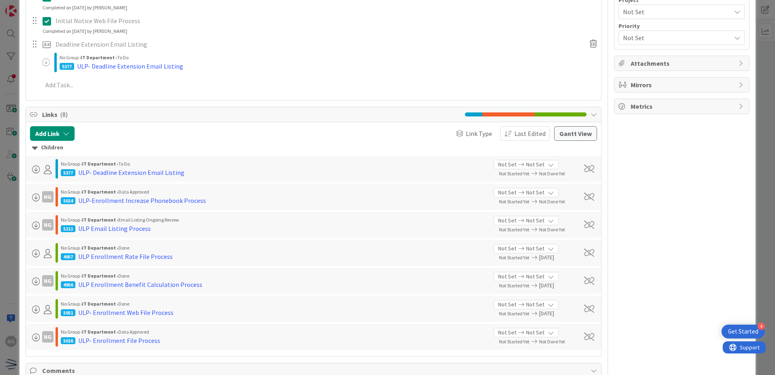
type textarea "x"
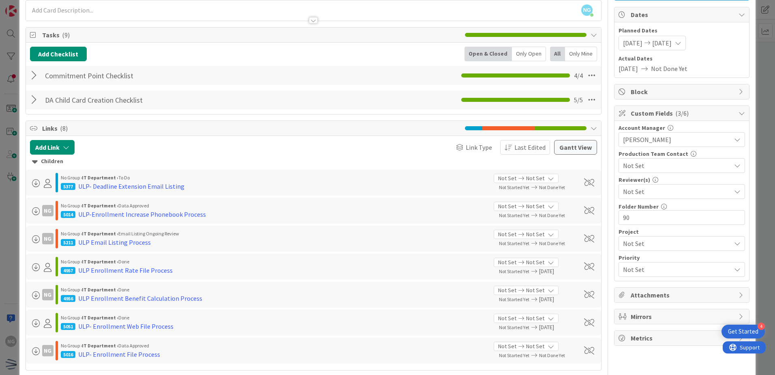
scroll to position [71, 0]
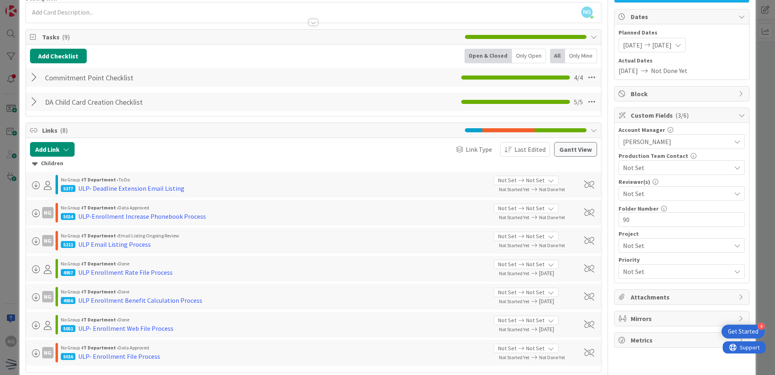
click at [33, 101] on div at bounding box center [35, 101] width 11 height 15
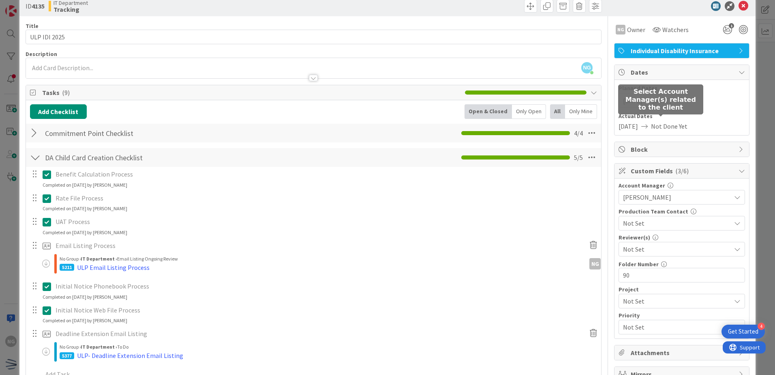
scroll to position [0, 0]
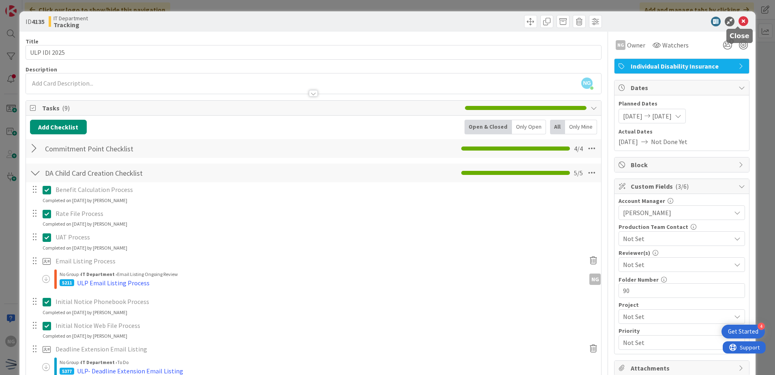
click at [741, 19] on icon at bounding box center [744, 22] width 10 height 10
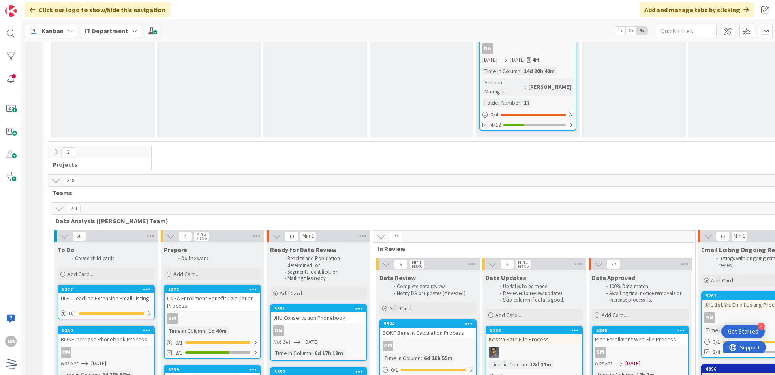
click at [56, 175] on button at bounding box center [56, 180] width 11 height 11
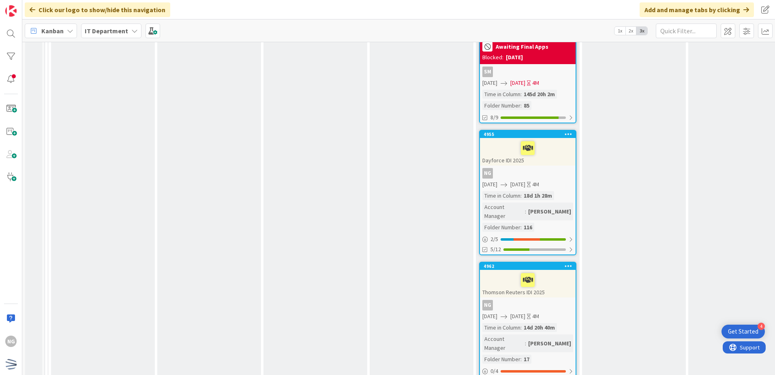
scroll to position [1786, 0]
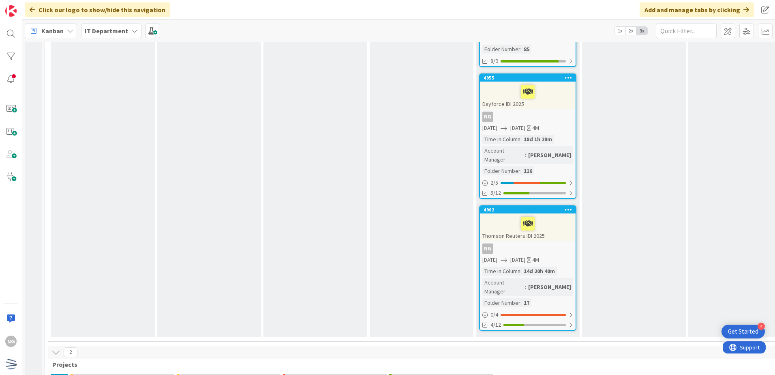
scroll to position [1932, 0]
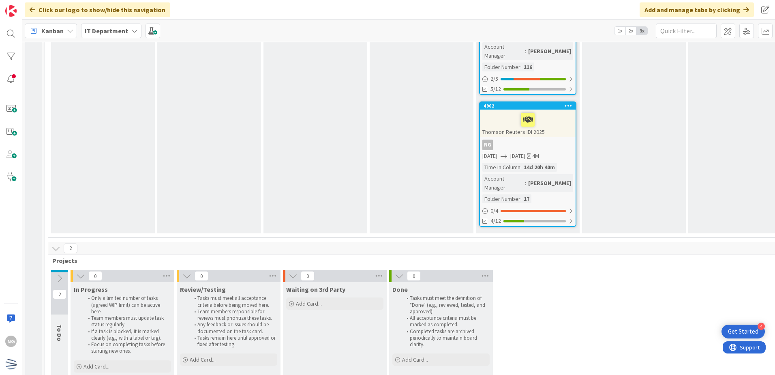
click at [60, 324] on span "To Do" at bounding box center [60, 332] width 8 height 17
click at [60, 274] on icon at bounding box center [59, 278] width 9 height 9
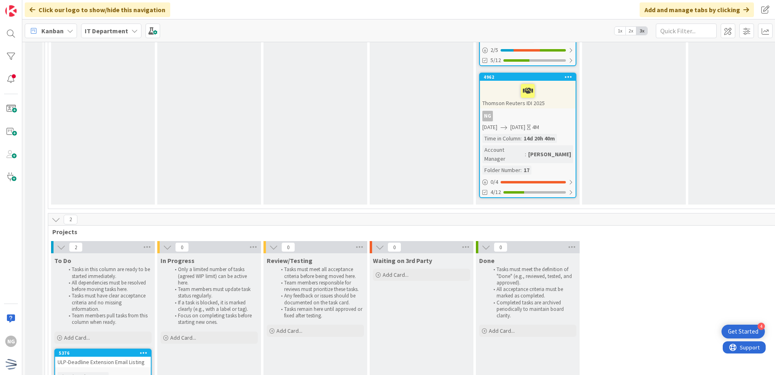
scroll to position [1996, 0]
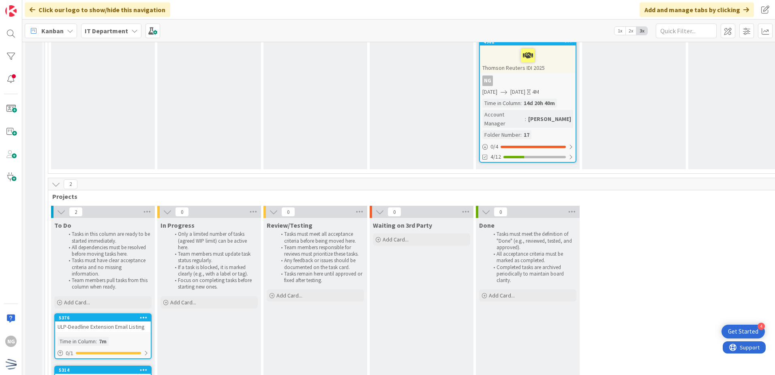
click at [144, 367] on icon at bounding box center [144, 370] width 8 height 6
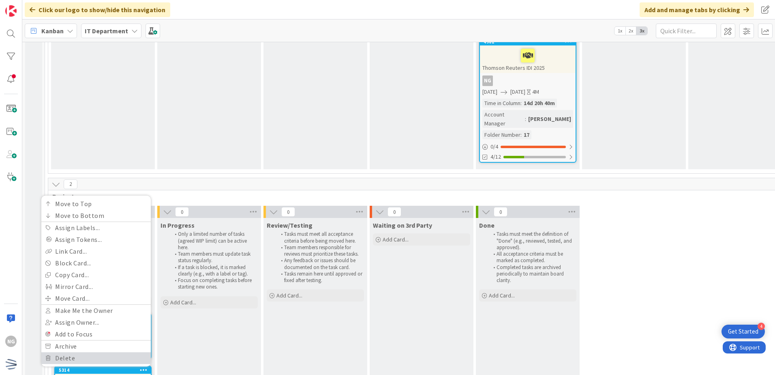
click at [115, 352] on link "Delete" at bounding box center [96, 358] width 110 height 12
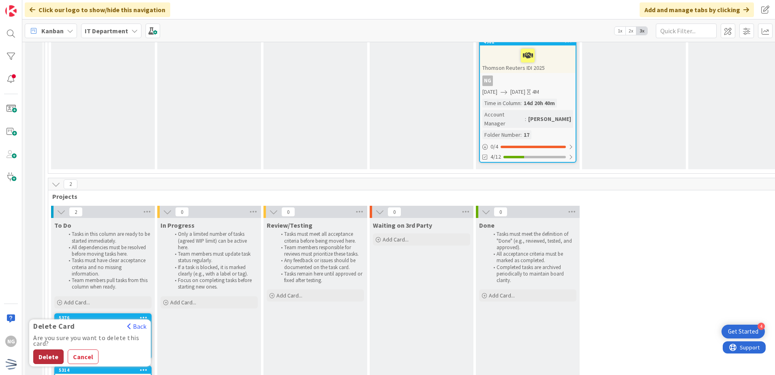
click at [48, 349] on button "Delete" at bounding box center [48, 356] width 30 height 15
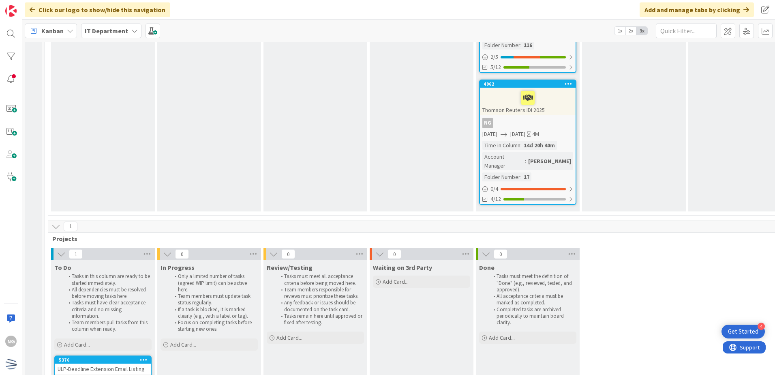
click at [147, 356] on icon at bounding box center [144, 359] width 8 height 6
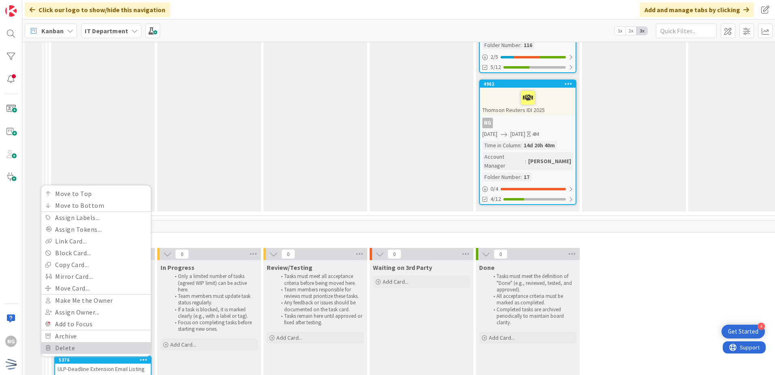
click at [63, 342] on link "Delete" at bounding box center [96, 348] width 110 height 12
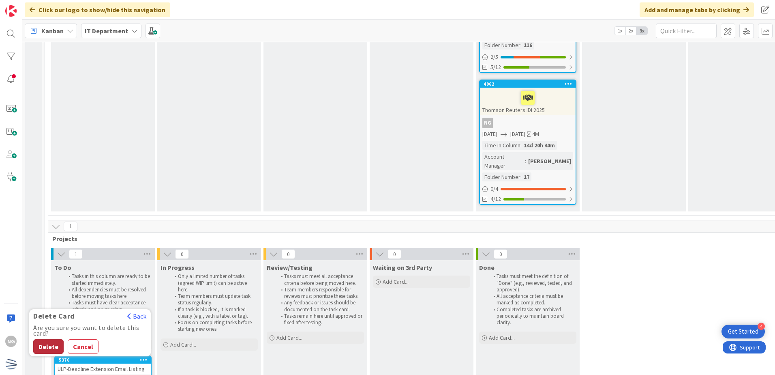
click at [52, 339] on button "Delete" at bounding box center [48, 346] width 30 height 15
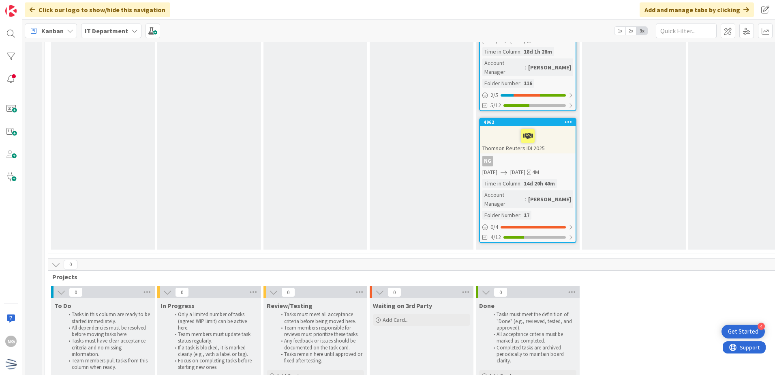
click at [54, 260] on icon at bounding box center [56, 264] width 9 height 9
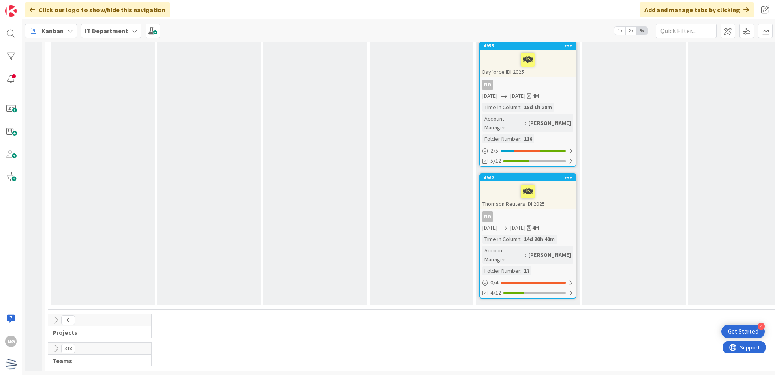
scroll to position [1786, 0]
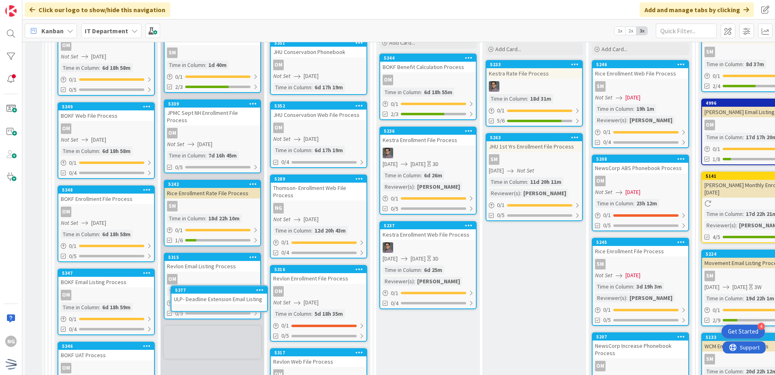
scroll to position [2319, 0]
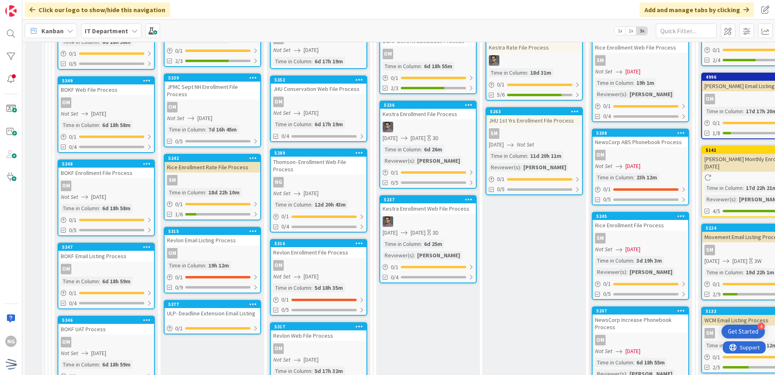
click at [231, 308] on div "ULP- Deadline Extension Email Listing" at bounding box center [213, 313] width 96 height 11
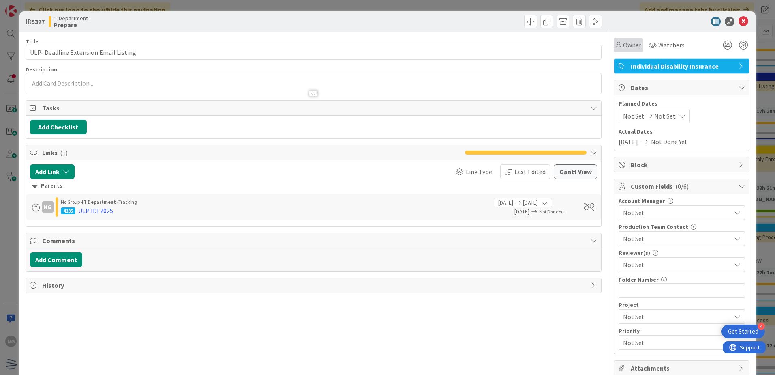
click at [635, 43] on span "Owner" at bounding box center [632, 45] width 18 height 10
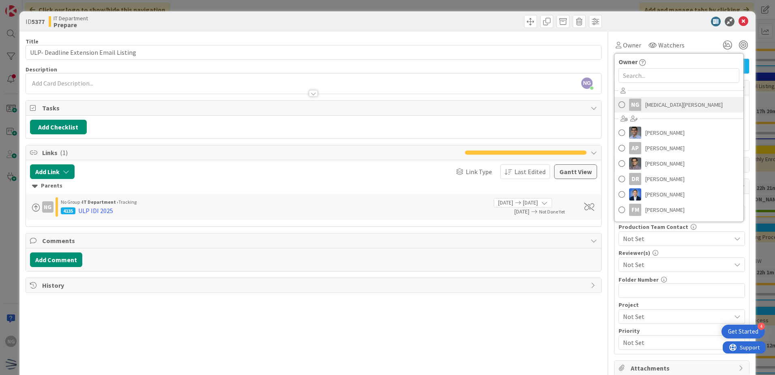
click at [619, 104] on span at bounding box center [622, 105] width 6 height 12
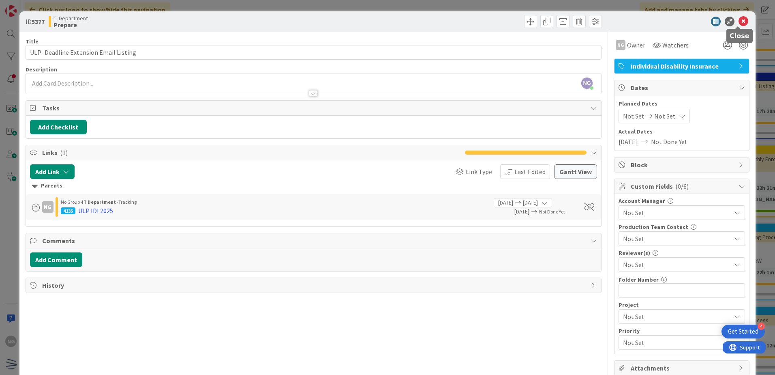
click at [739, 22] on icon at bounding box center [744, 22] width 10 height 10
